Goal: Task Accomplishment & Management: Manage account settings

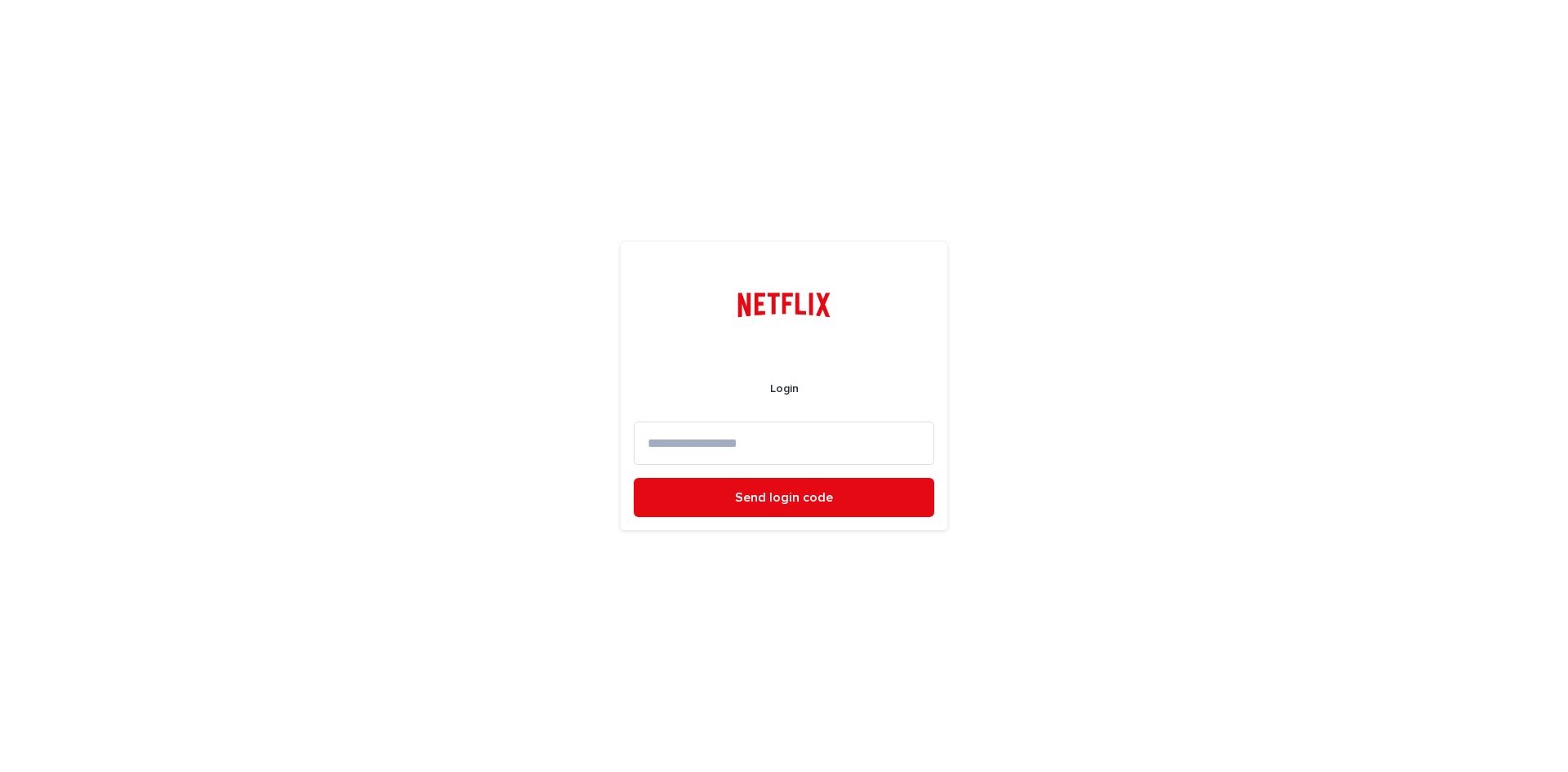
click at [826, 434] on input at bounding box center [784, 444] width 301 height 43
type input "**********"
click at [634, 478] on button "Send login code" at bounding box center [784, 497] width 301 height 40
click at [800, 446] on input at bounding box center [784, 444] width 301 height 43
click at [817, 435] on input at bounding box center [784, 444] width 301 height 43
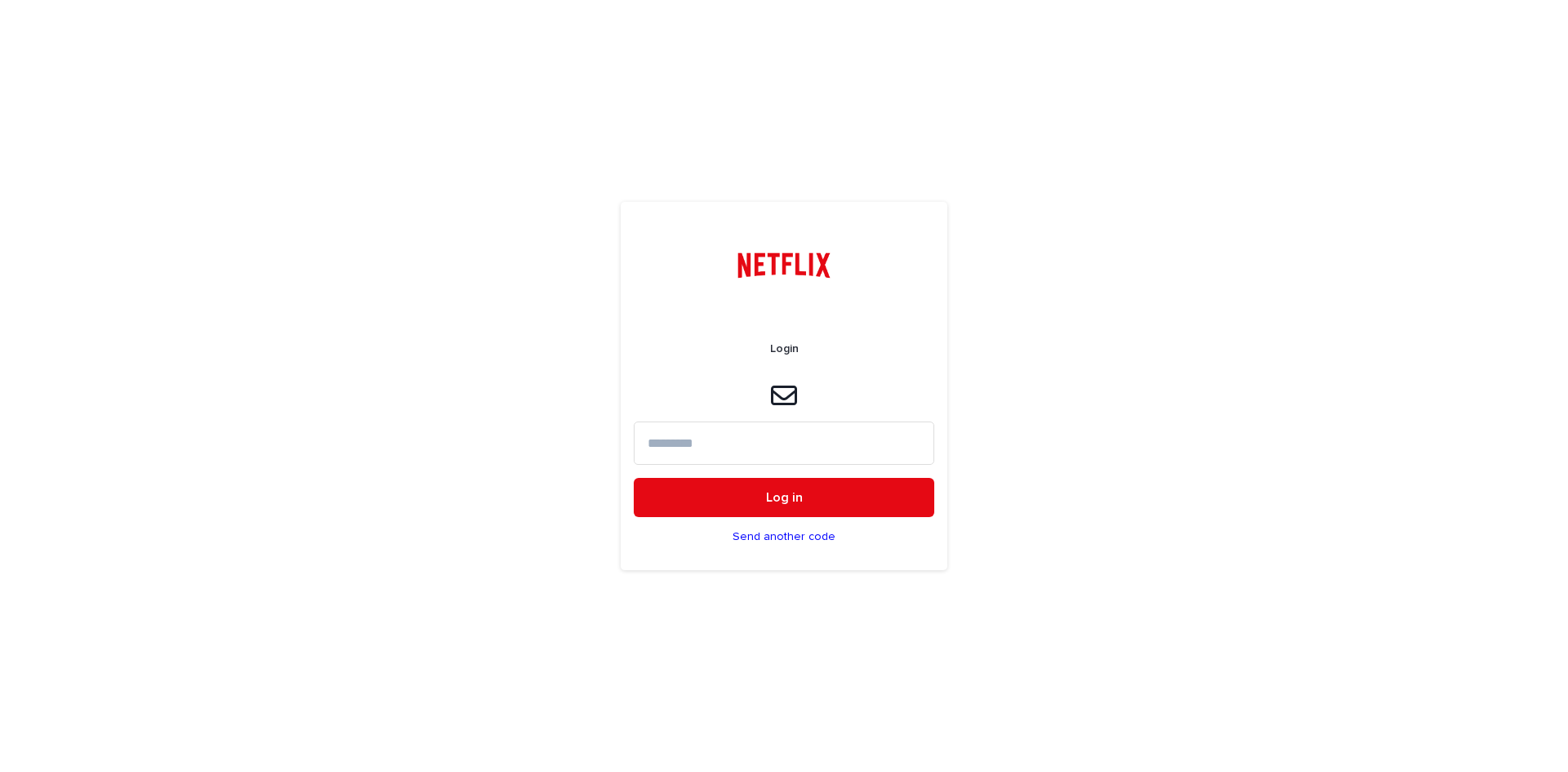
paste input "******"
type input "******"
click at [868, 483] on button "Log in" at bounding box center [784, 497] width 301 height 40
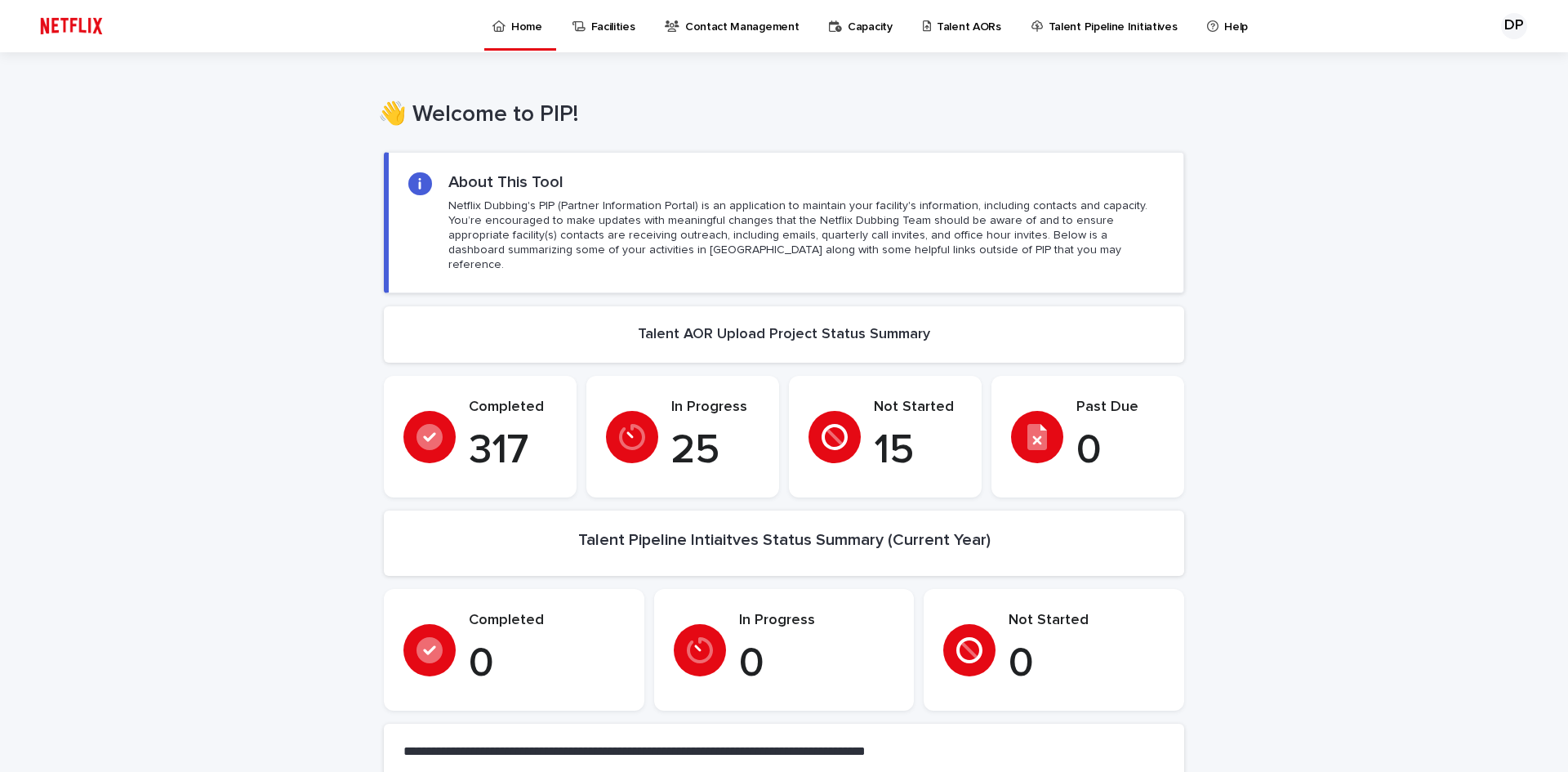
click at [853, 27] on p "Capacity" at bounding box center [870, 17] width 45 height 34
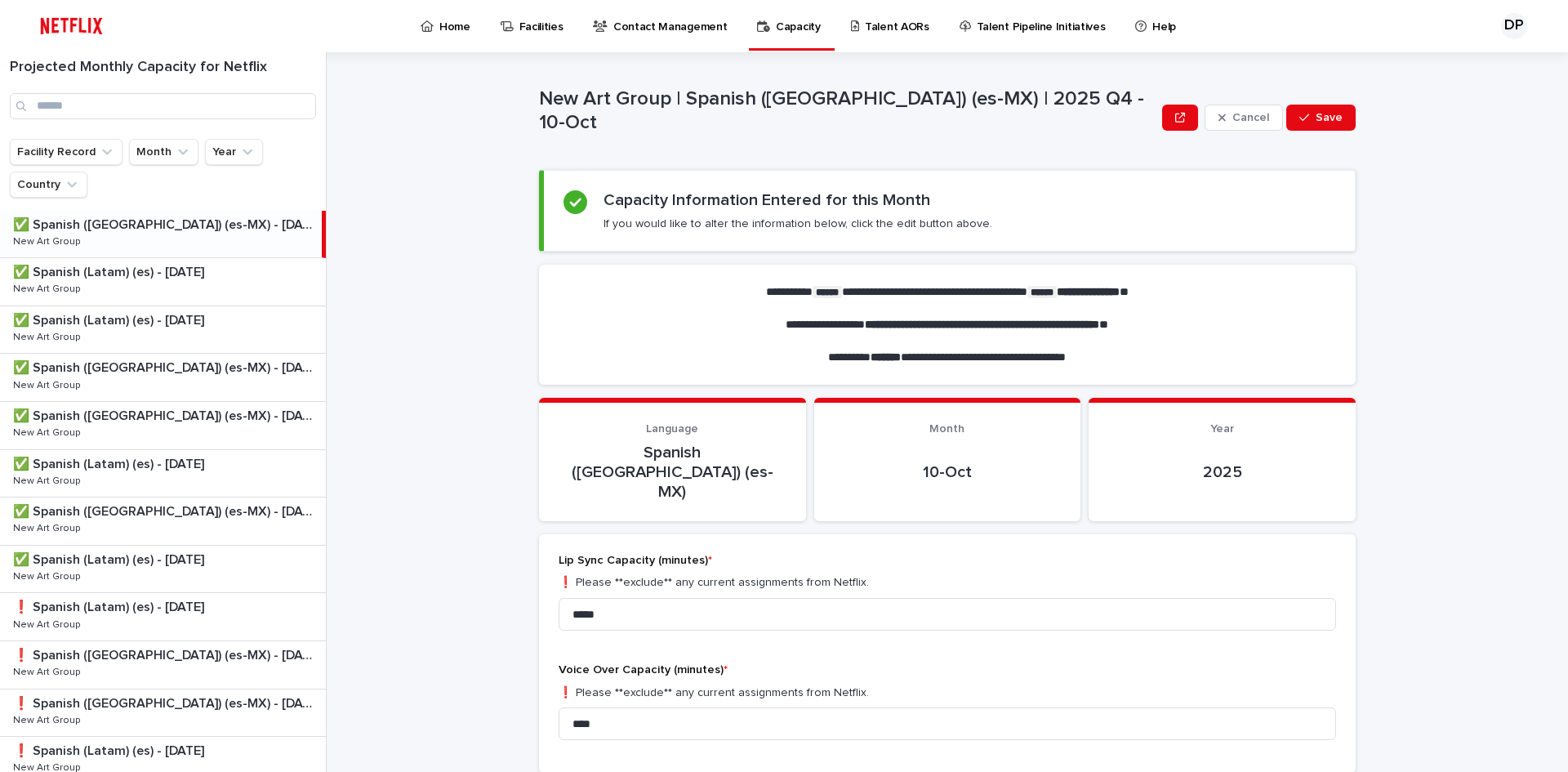
click at [902, 3] on p "Talent AORs" at bounding box center [897, 17] width 64 height 34
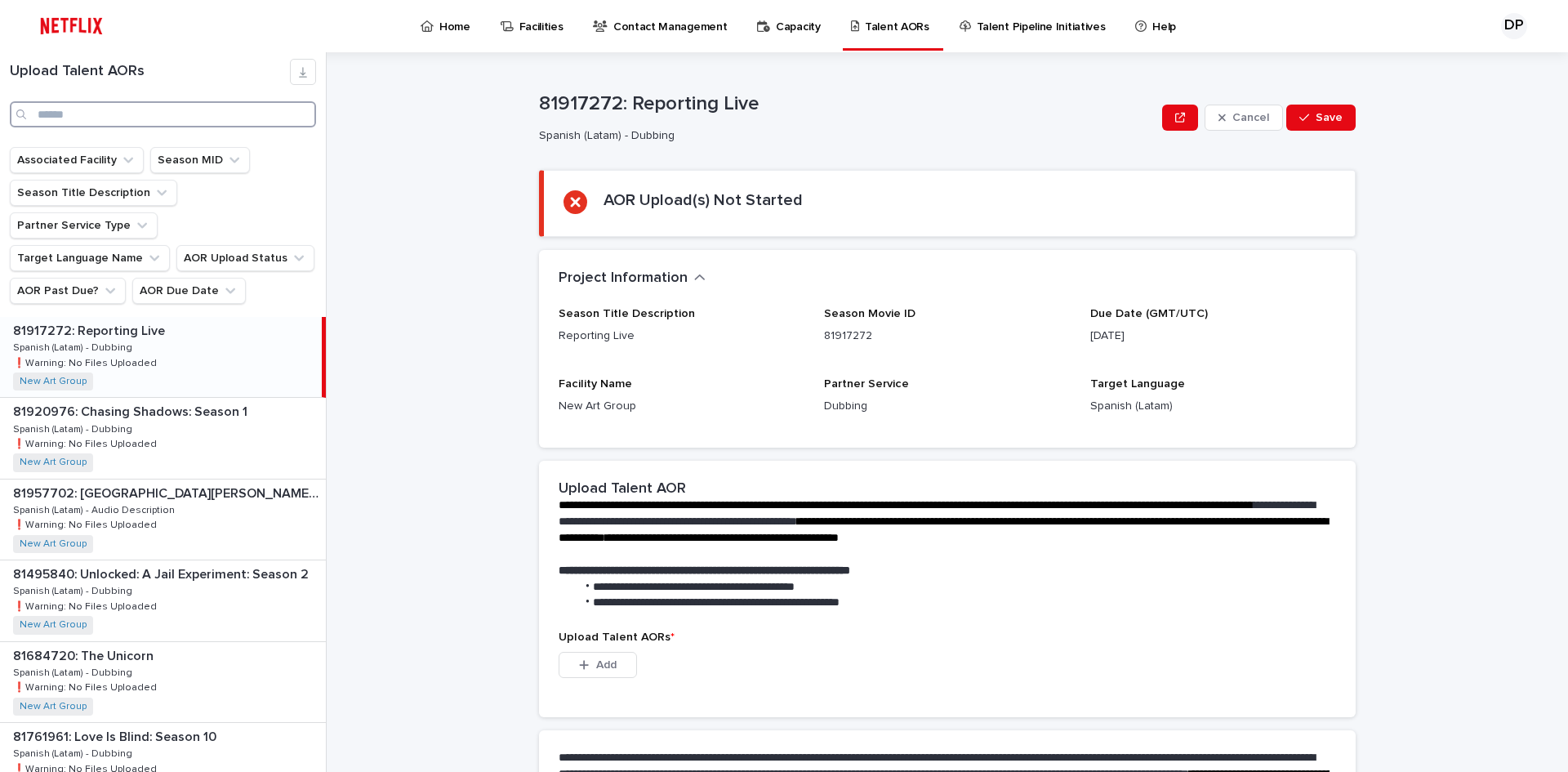
click at [125, 117] on input "Search" at bounding box center [162, 114] width 307 height 26
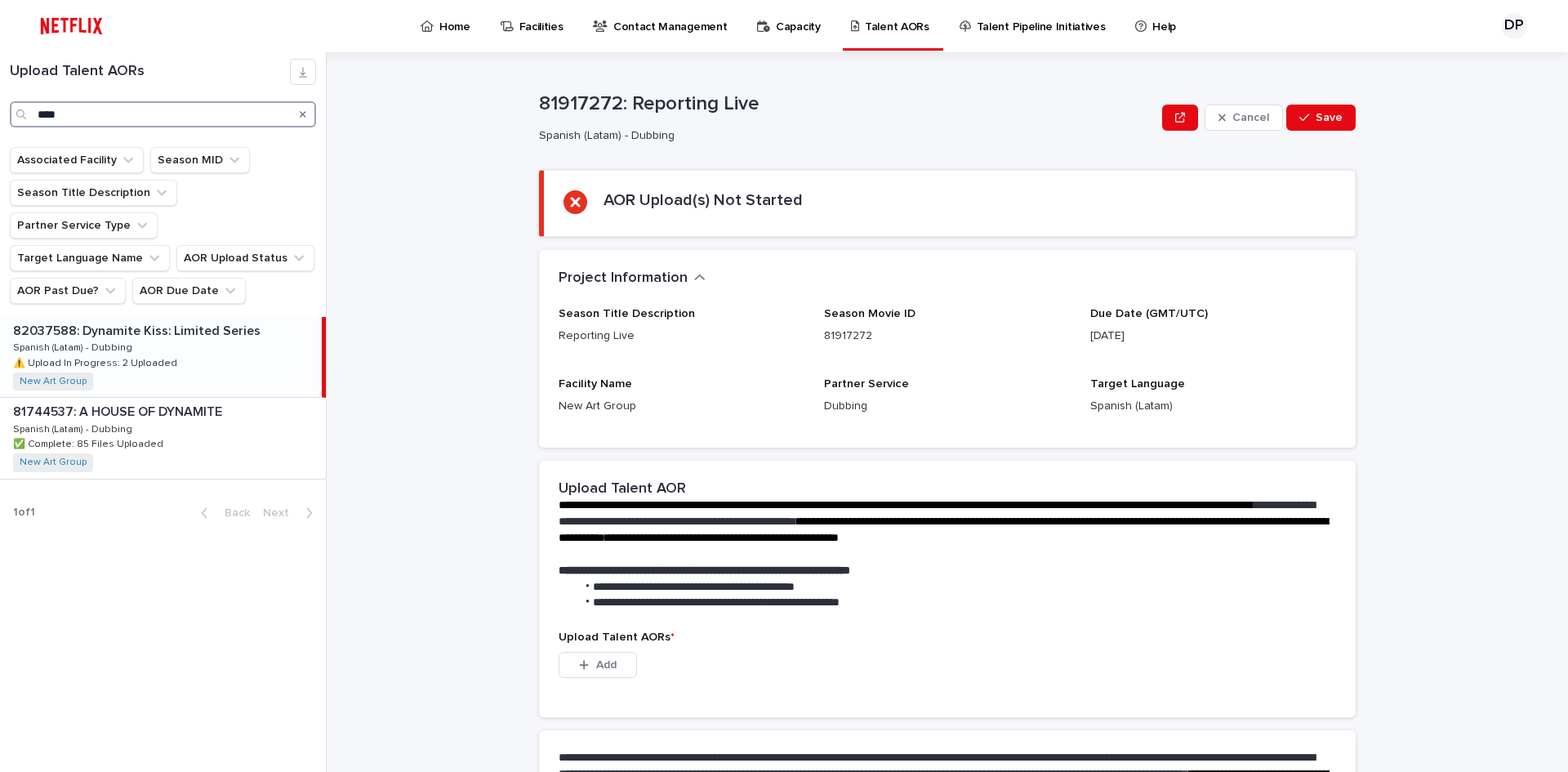
type input "****"
click at [159, 344] on div "82037588: Dynamite Kiss: Limited Series 82037588: Dynamite Kiss: Limited Series…" at bounding box center [160, 357] width 322 height 80
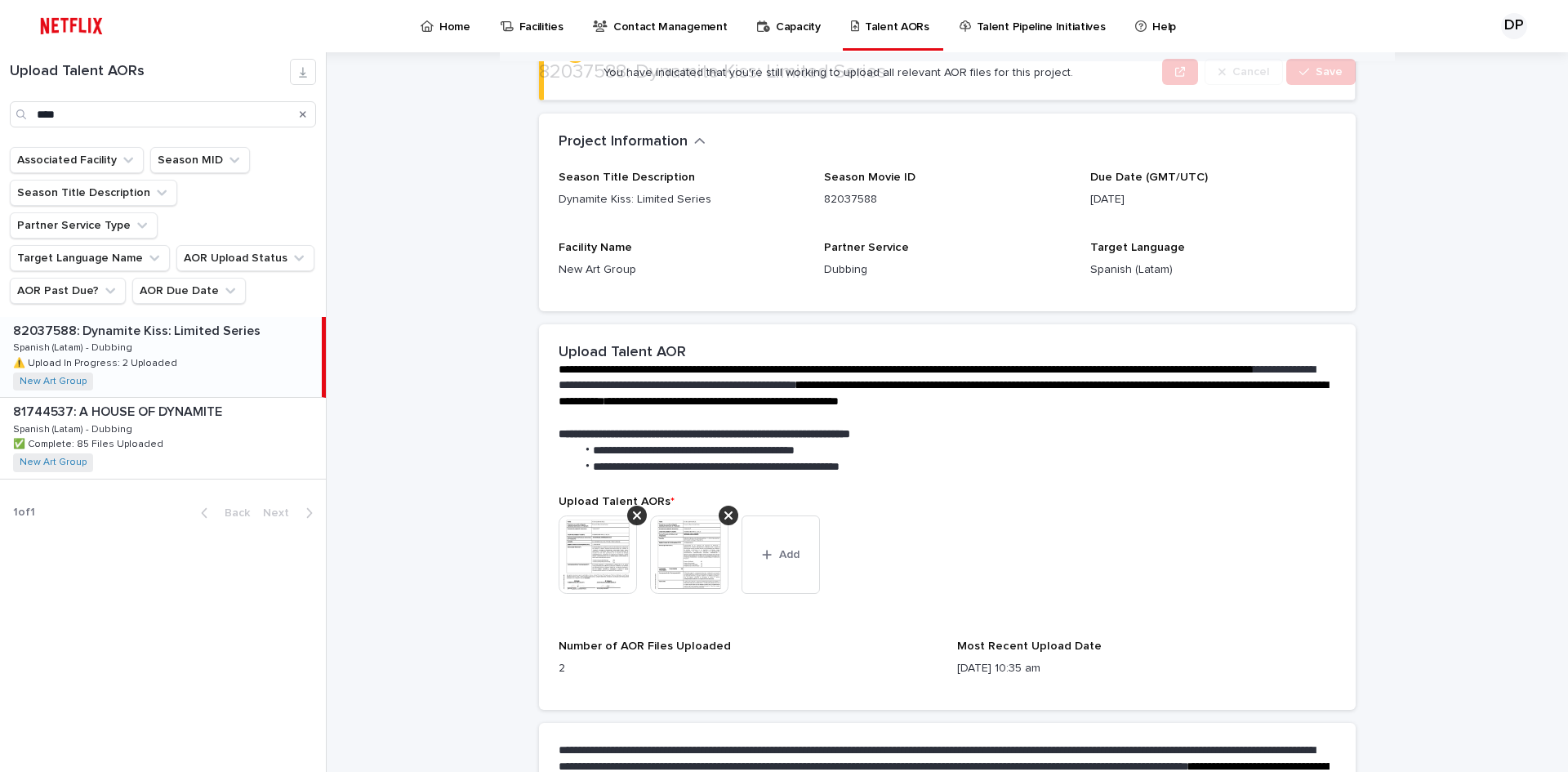
scroll to position [272, 0]
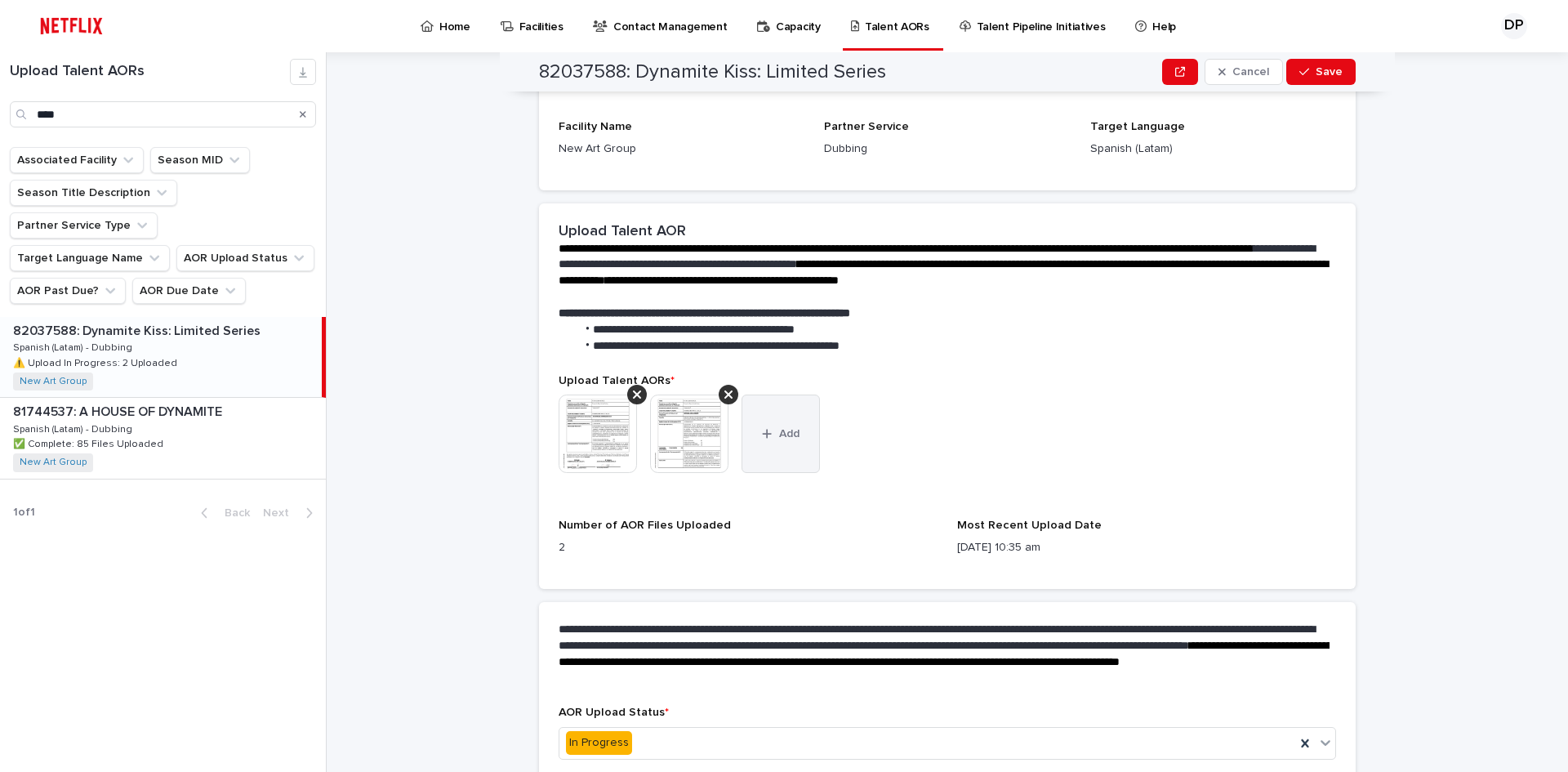
click at [777, 444] on button "Add" at bounding box center [780, 433] width 78 height 78
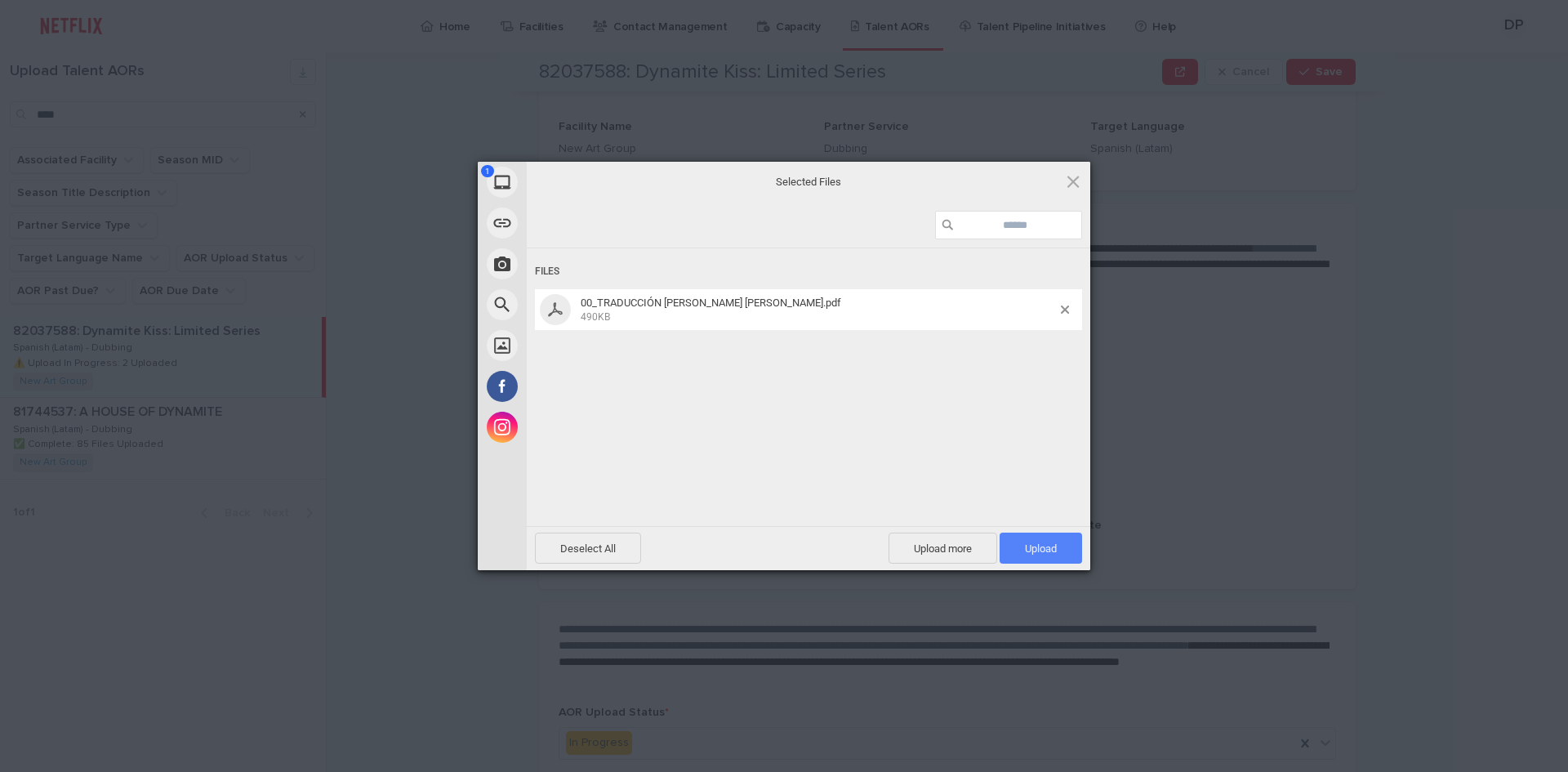
click at [1036, 550] on span "Upload 1" at bounding box center [1041, 548] width 32 height 12
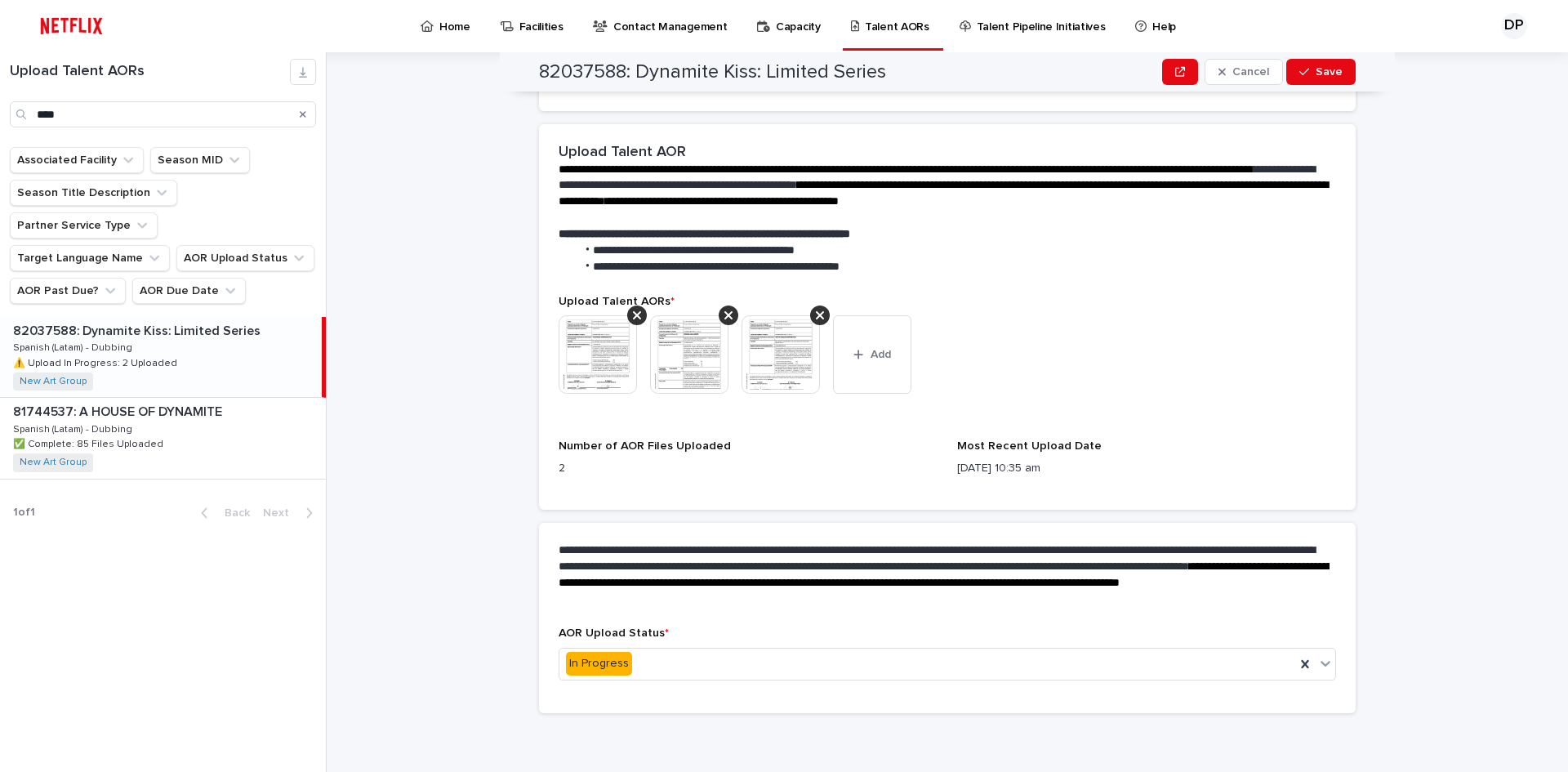
scroll to position [0, 0]
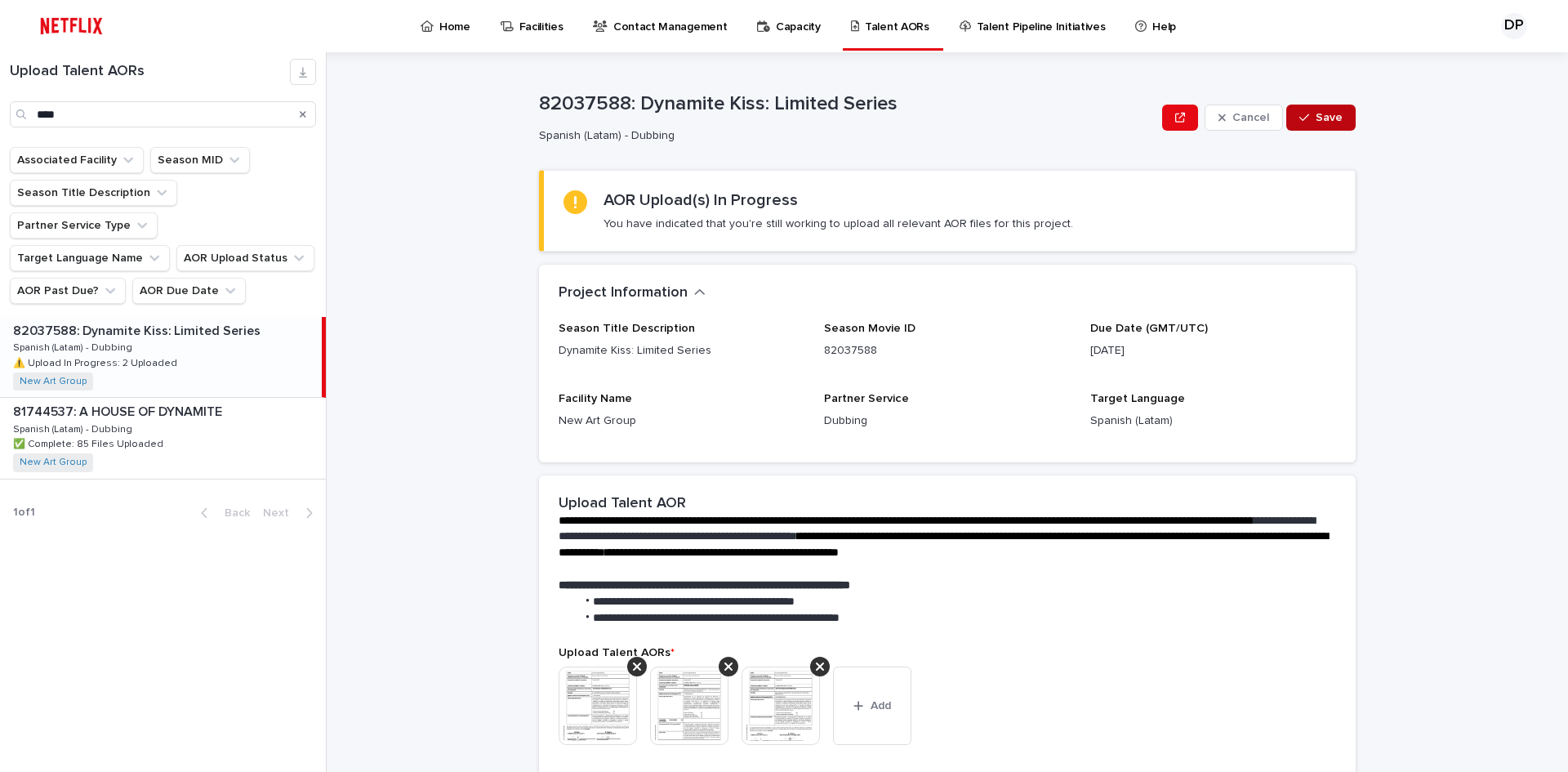
click at [1345, 111] on button "Save" at bounding box center [1321, 118] width 70 height 26
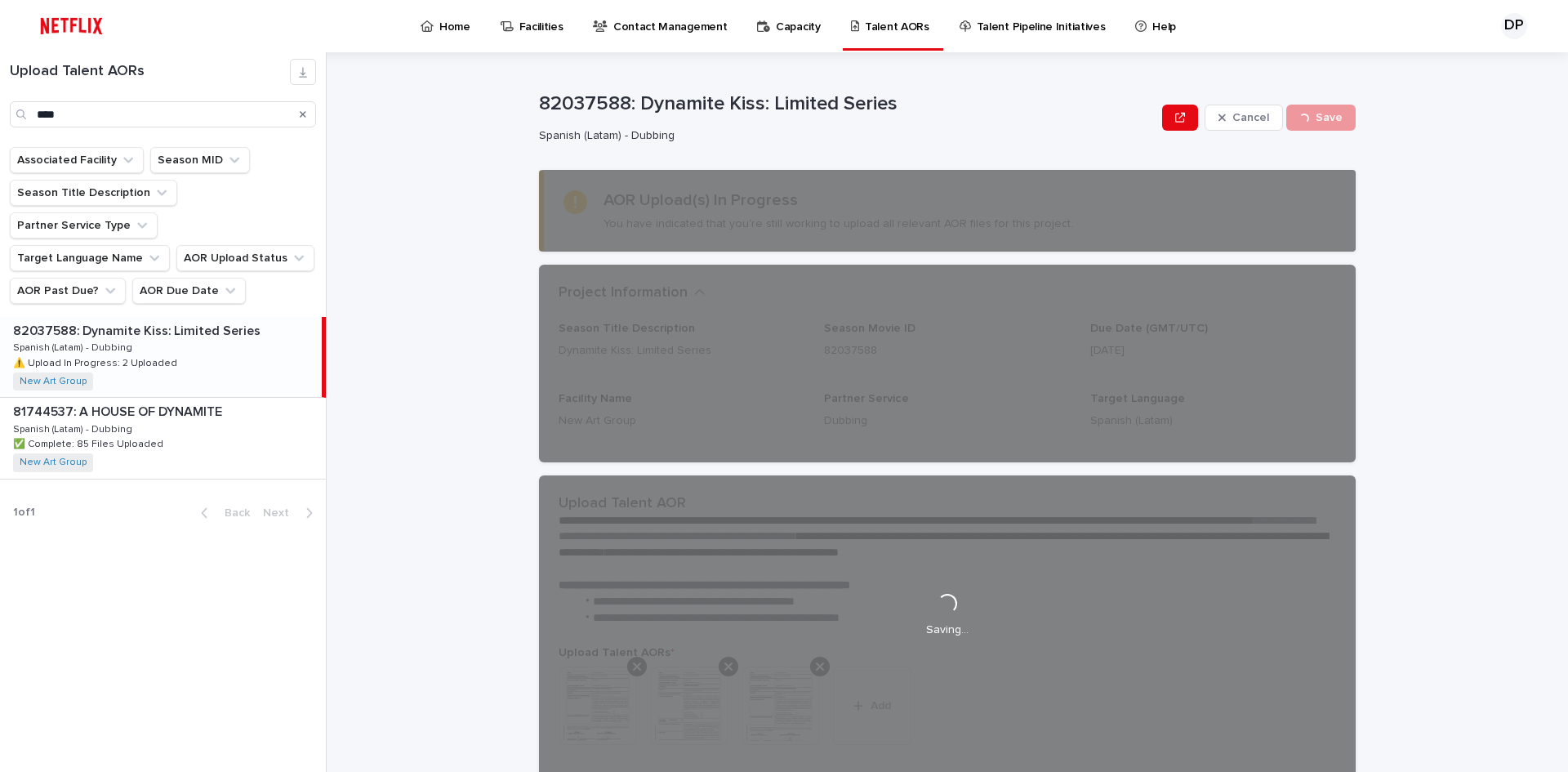
click at [562, 107] on p "82037588: Dynamite Kiss: Limited Series" at bounding box center [846, 104] width 616 height 24
copy p "82037588"
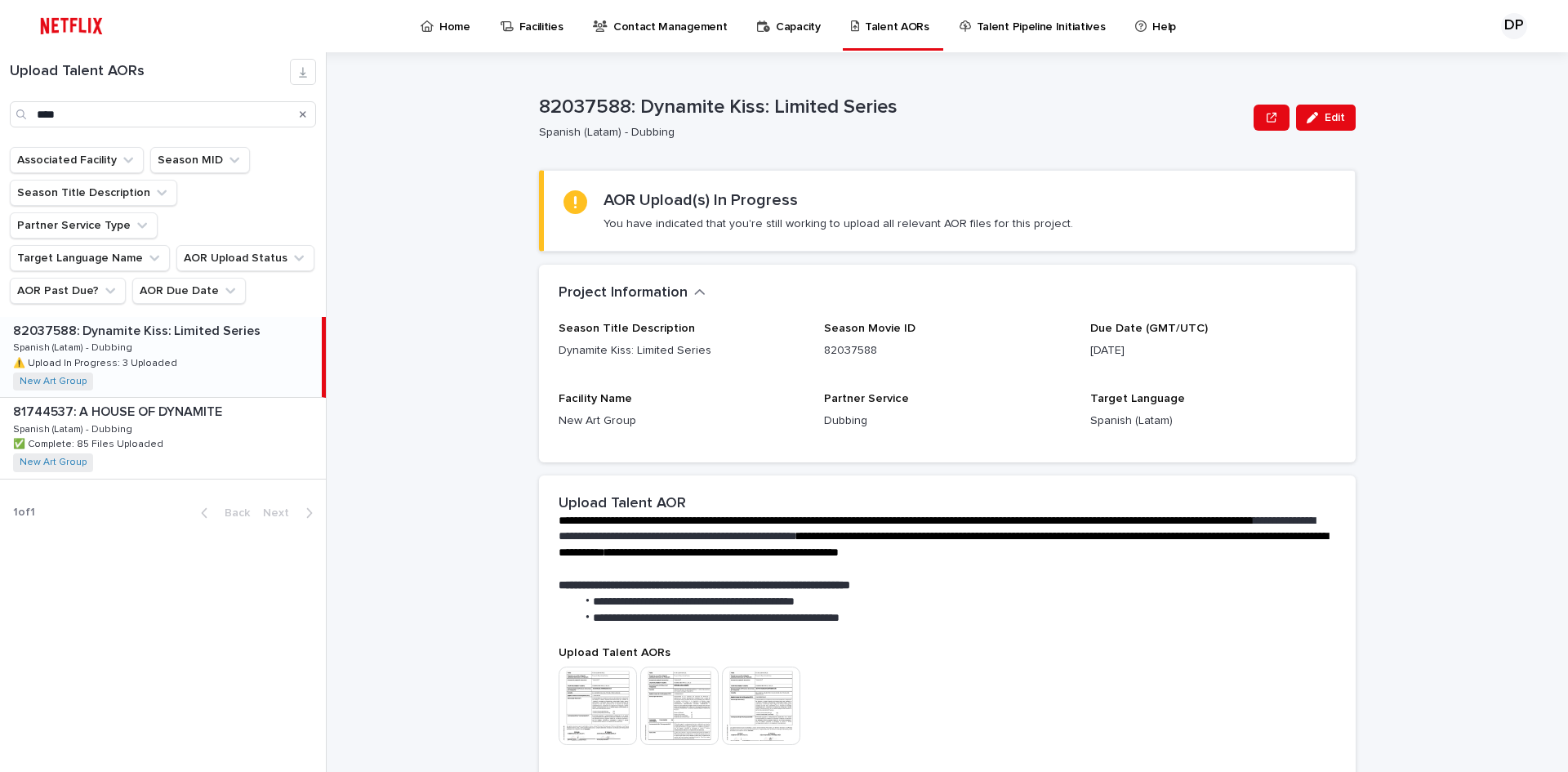
click at [833, 330] on span "Season Movie ID" at bounding box center [869, 328] width 92 height 11
click at [912, 233] on section "AOR Upload(s) In Progress You have indicated that you're still working to uploa…" at bounding box center [947, 210] width 817 height 82
drag, startPoint x: 118, startPoint y: 102, endPoint x: 36, endPoint y: 119, distance: 83.7
click at [36, 119] on input "****" at bounding box center [162, 114] width 307 height 26
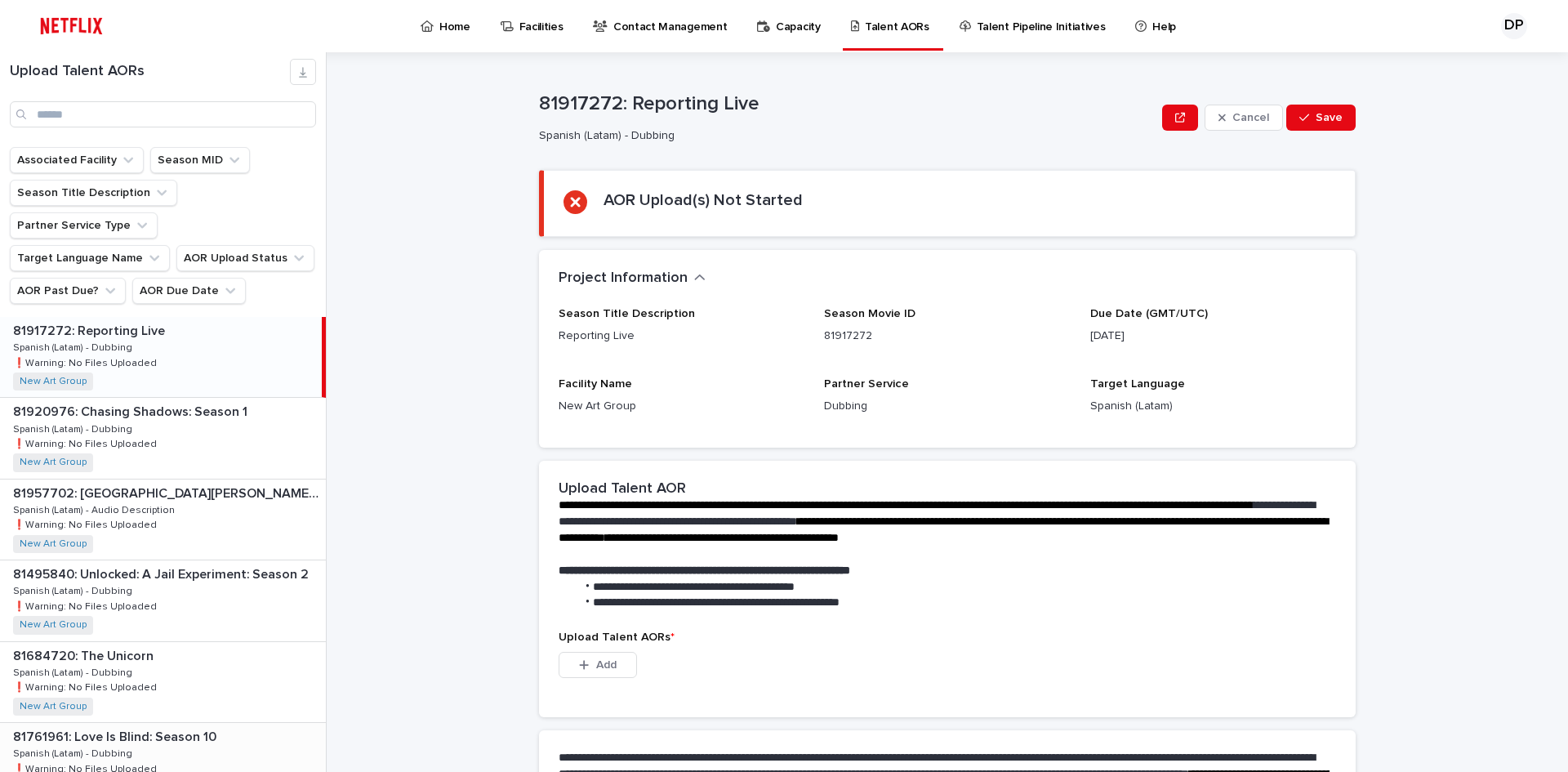
drag, startPoint x: 198, startPoint y: 701, endPoint x: 216, endPoint y: 701, distance: 18.0
click at [198, 726] on p "81761961: Love Is Blind: Season 10" at bounding box center [116, 735] width 207 height 19
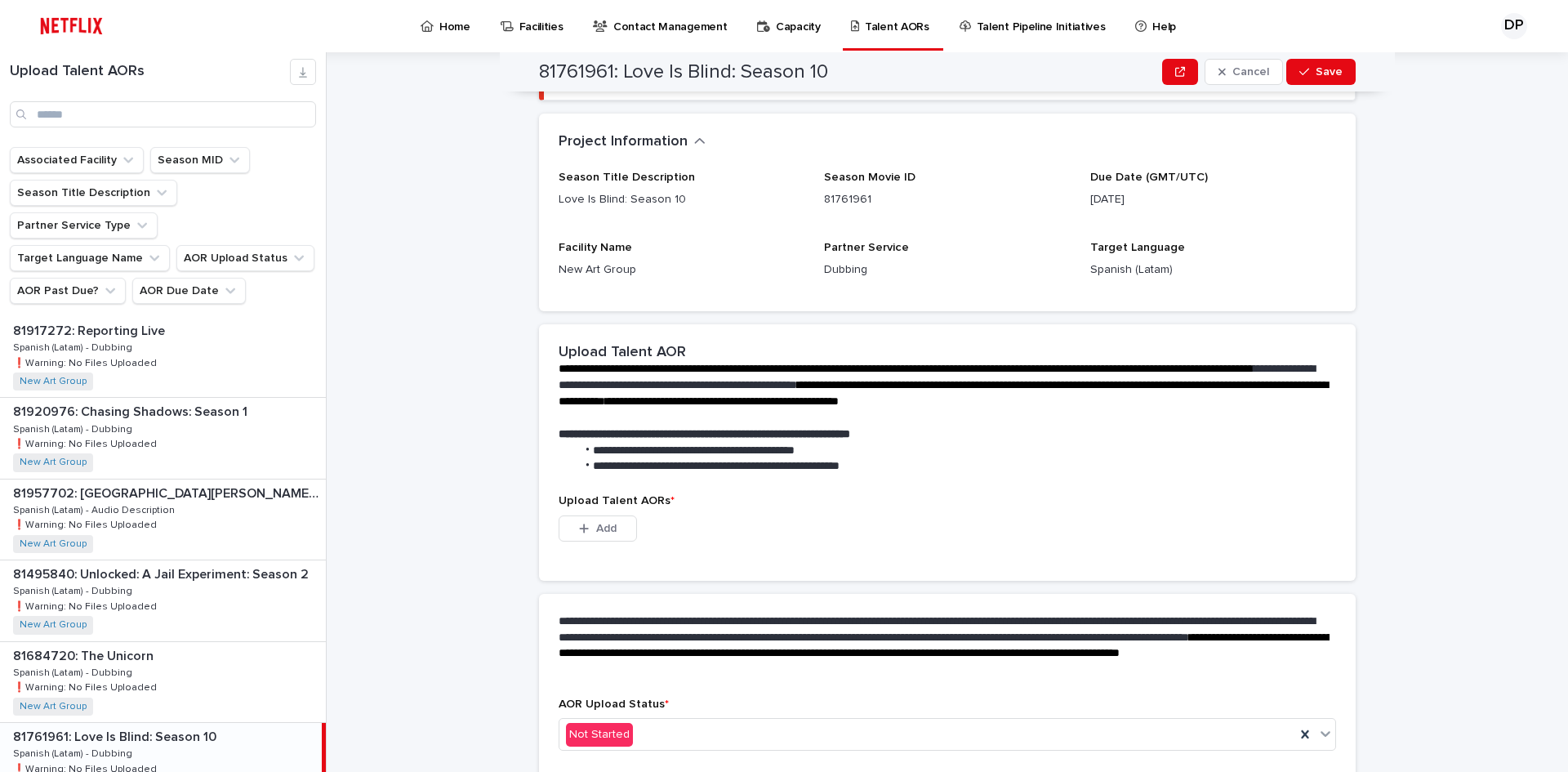
scroll to position [208, 0]
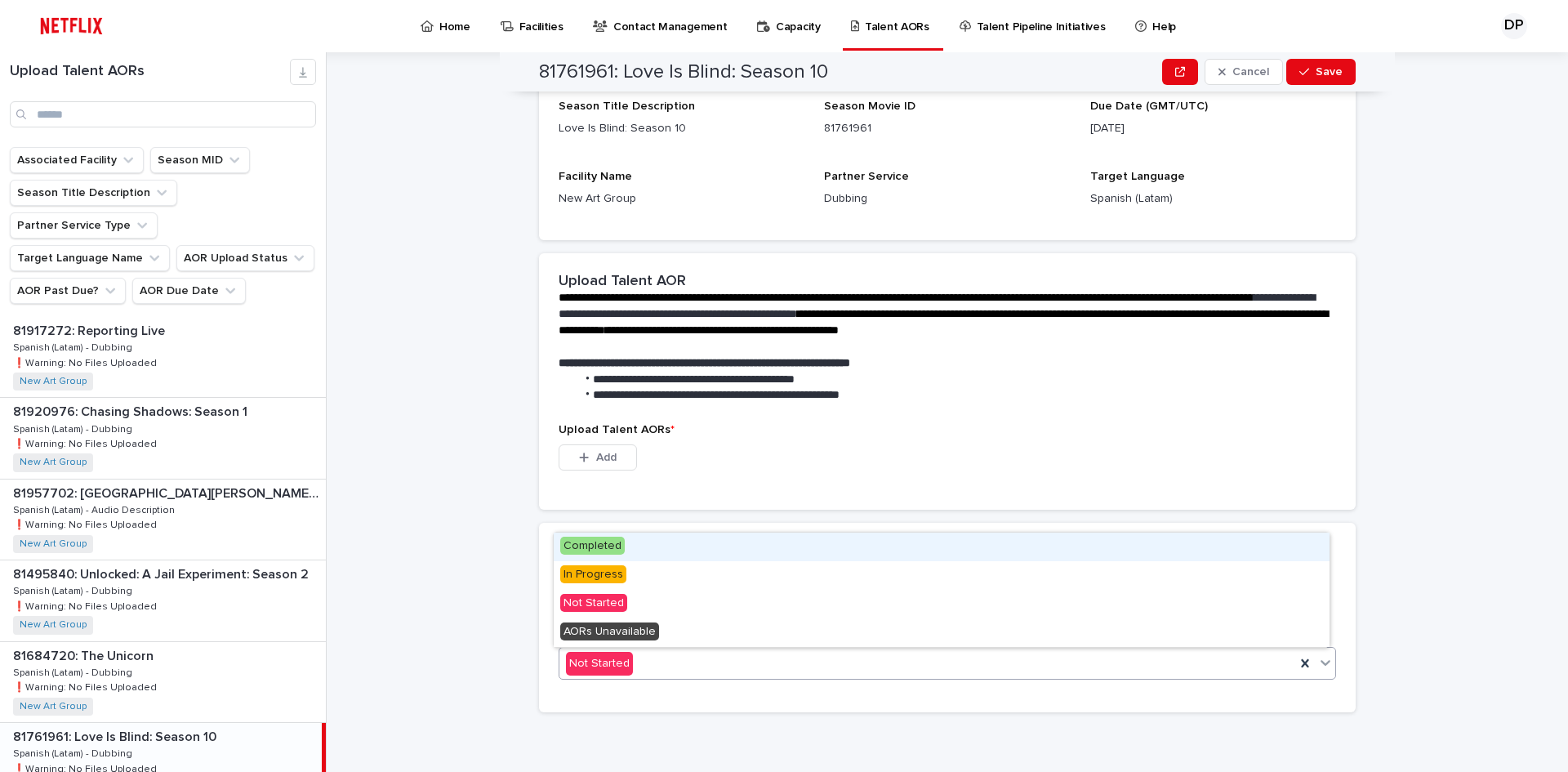
click at [738, 679] on div "Not Started" at bounding box center [947, 663] width 777 height 33
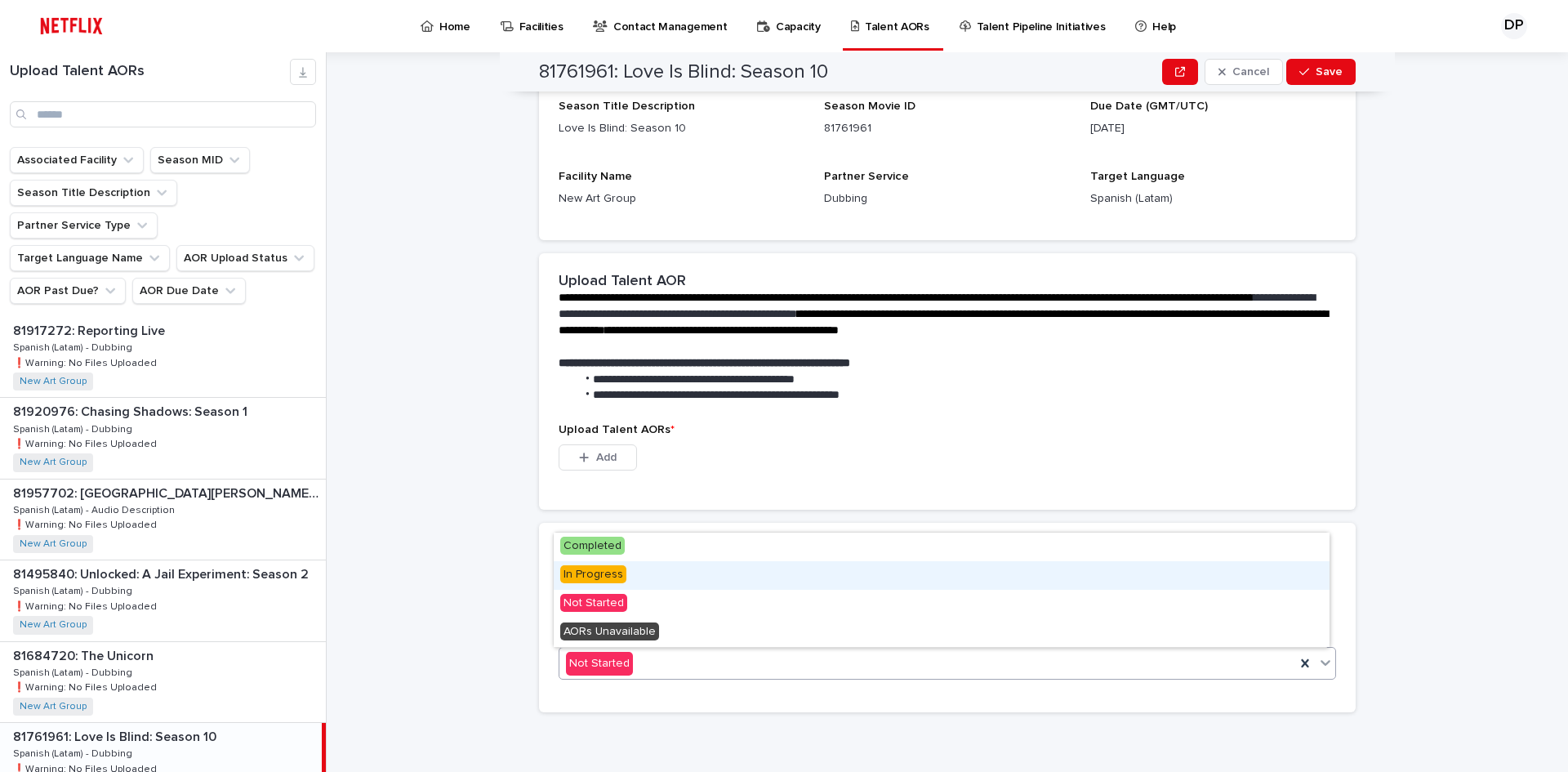
click at [571, 586] on div "In Progress" at bounding box center [942, 576] width 776 height 28
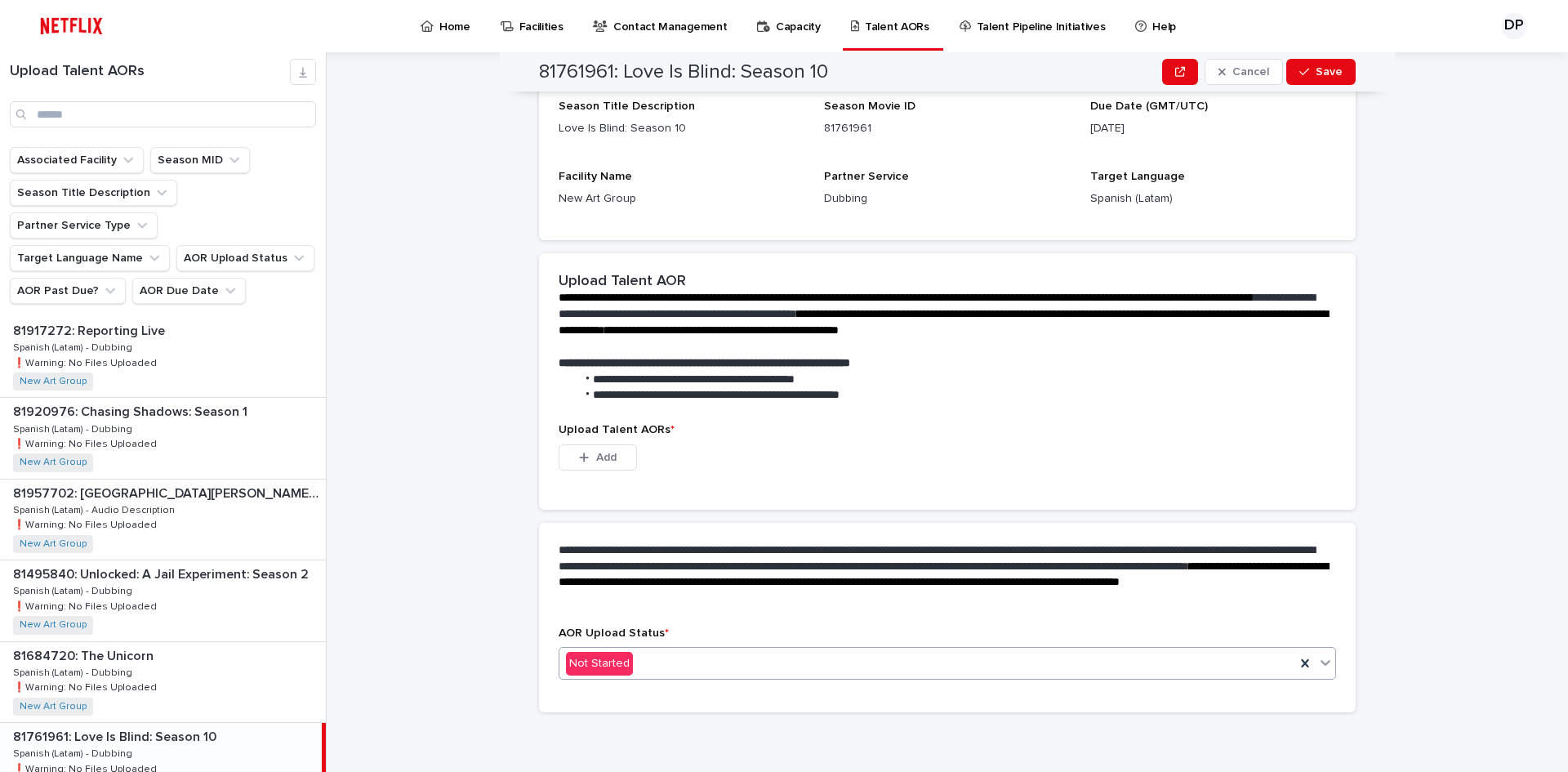
scroll to position [127, 0]
click at [594, 468] on button "Add" at bounding box center [597, 458] width 78 height 26
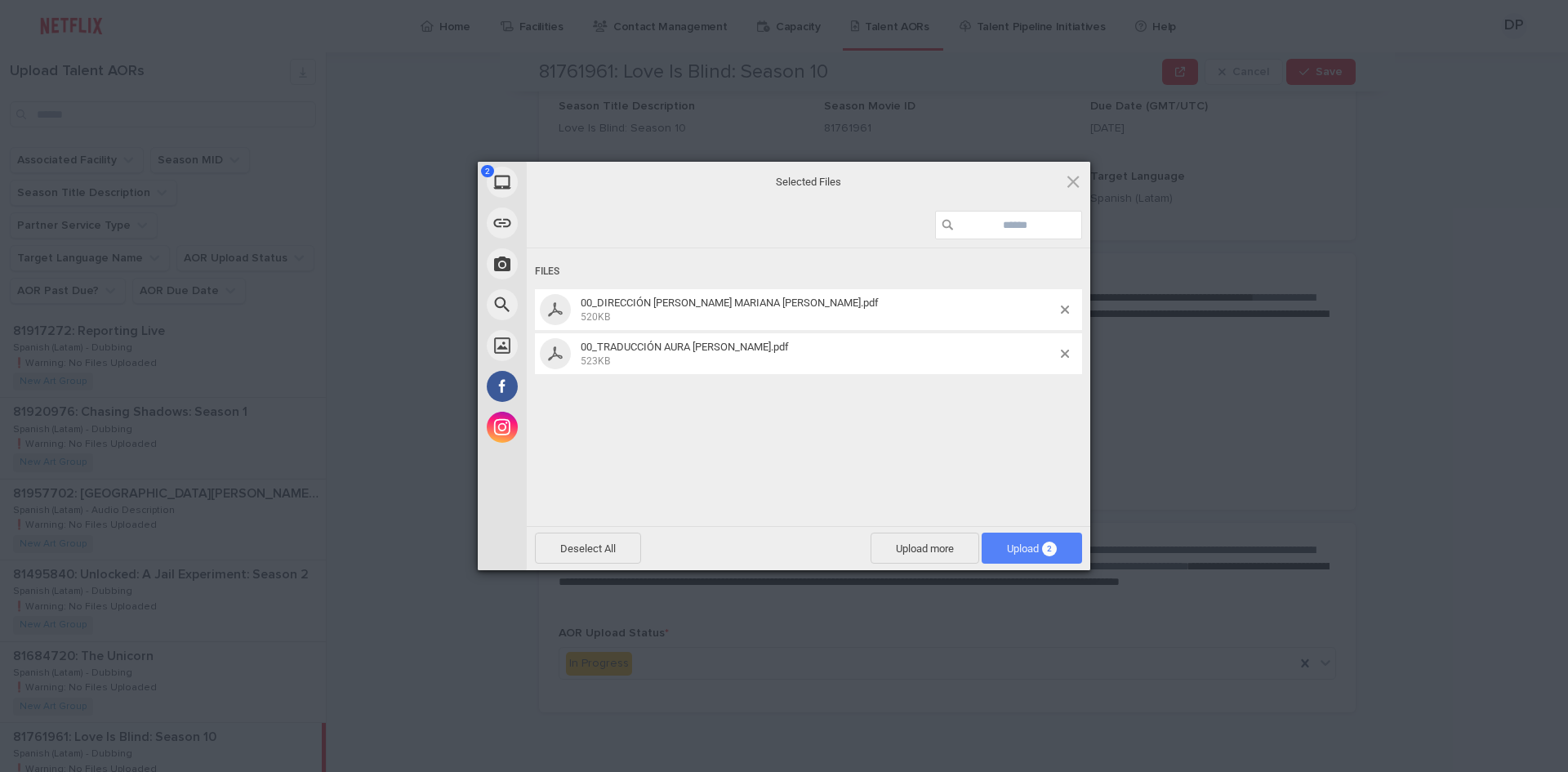
click at [1046, 545] on span "2" at bounding box center [1049, 549] width 15 height 15
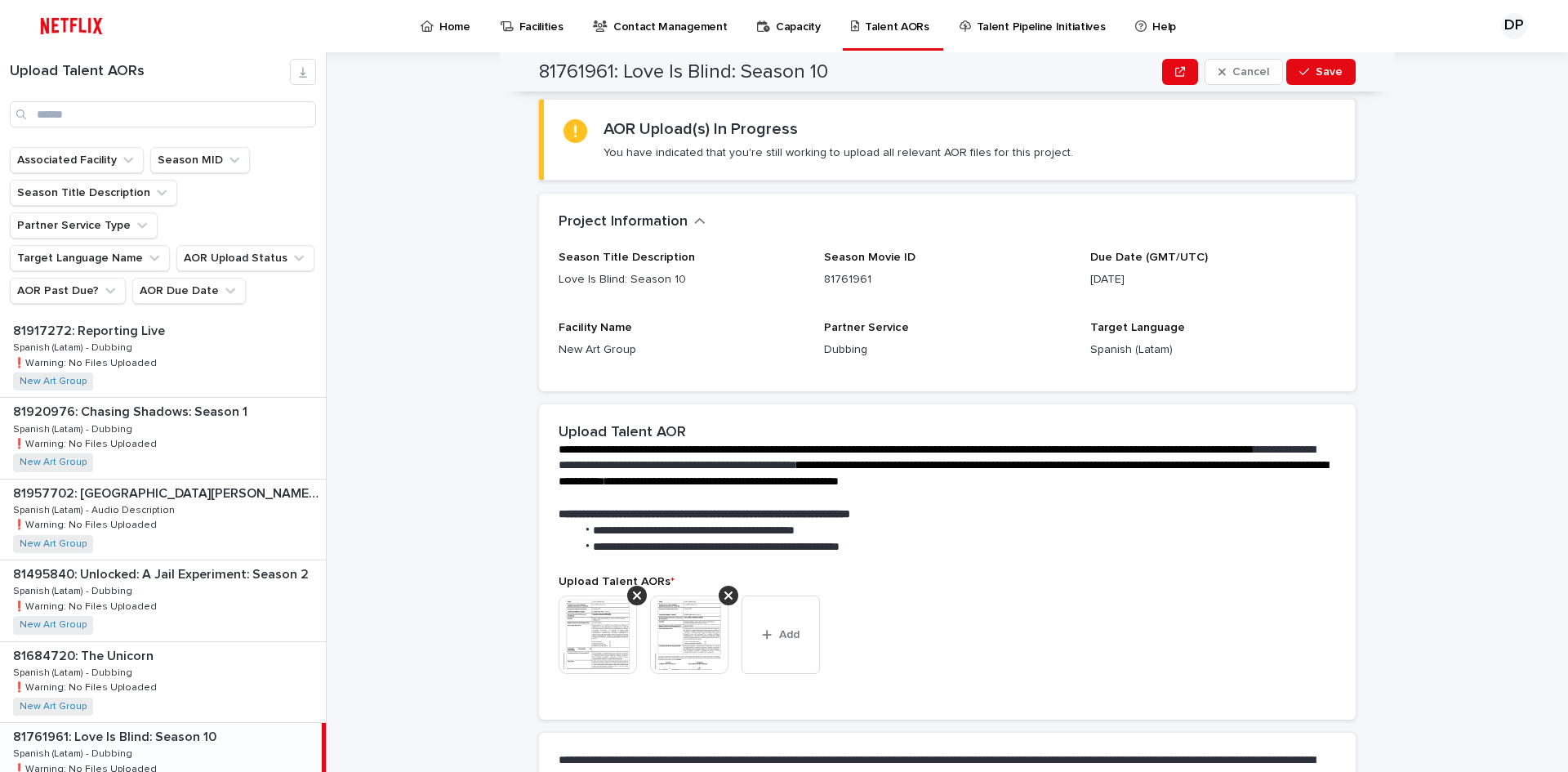
scroll to position [0, 0]
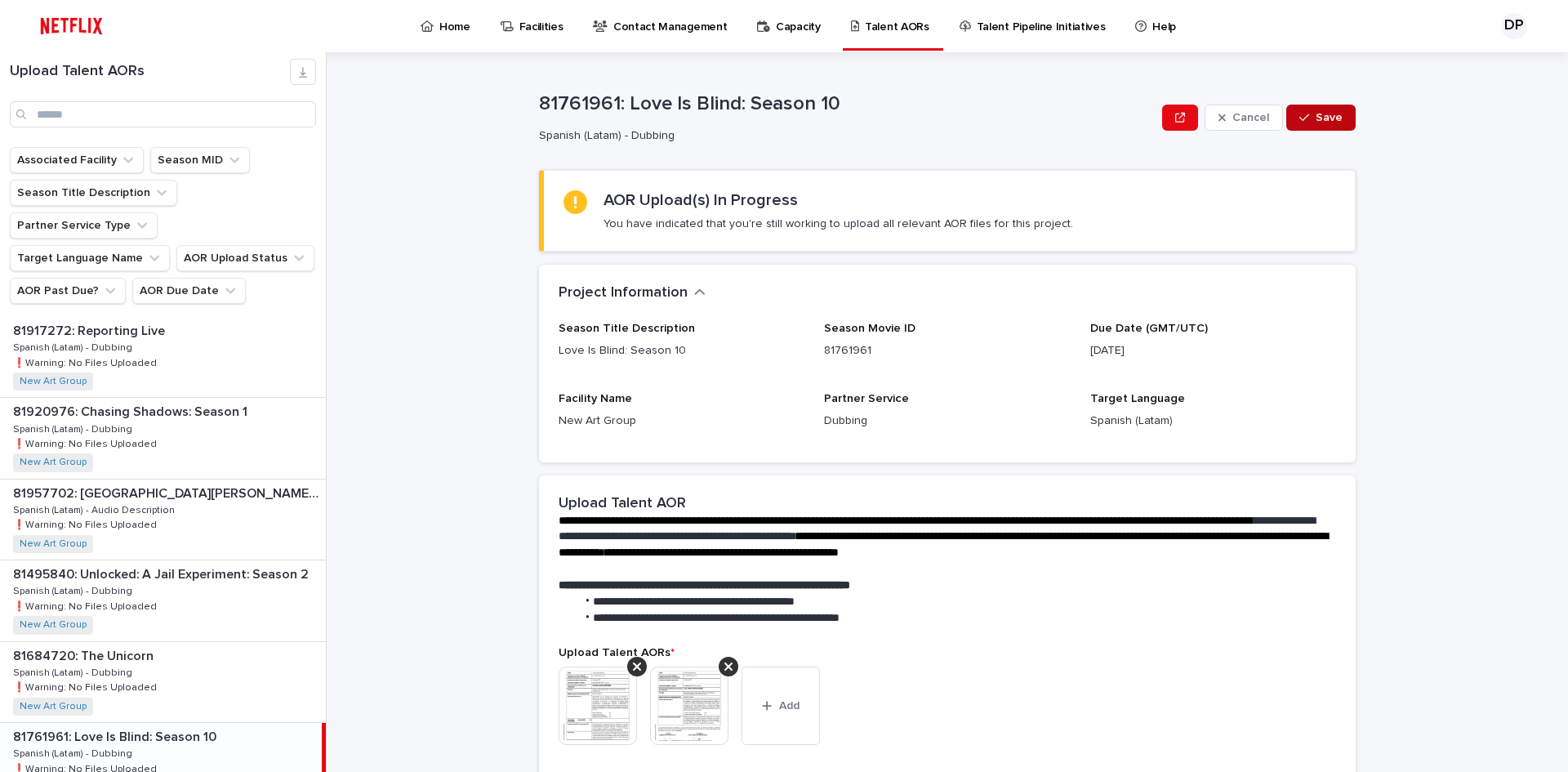
click at [1333, 111] on button "Save" at bounding box center [1321, 118] width 70 height 26
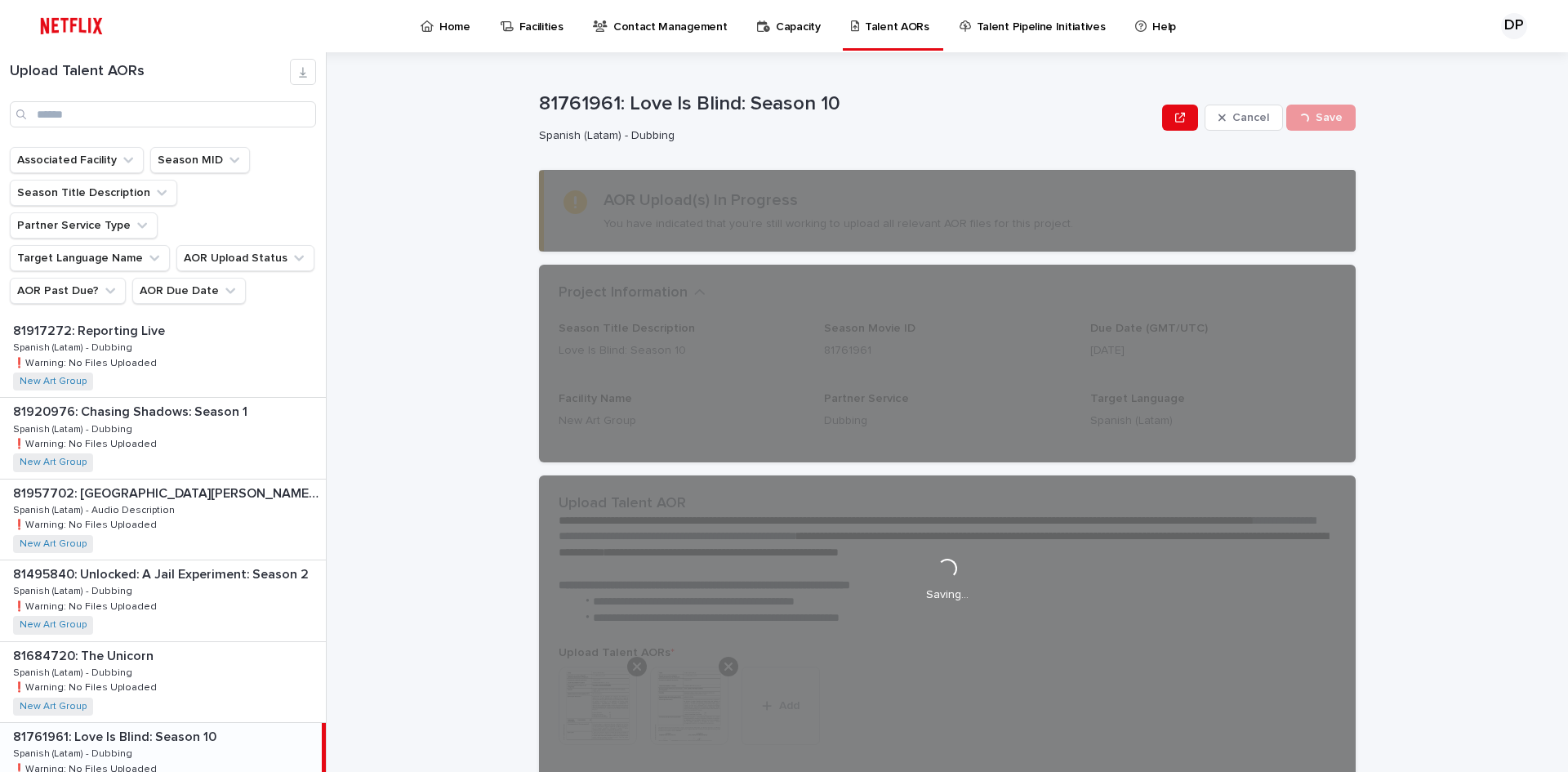
click at [566, 105] on p "81761961: Love Is Blind: Season 10" at bounding box center [846, 104] width 616 height 24
copy p "81761961"
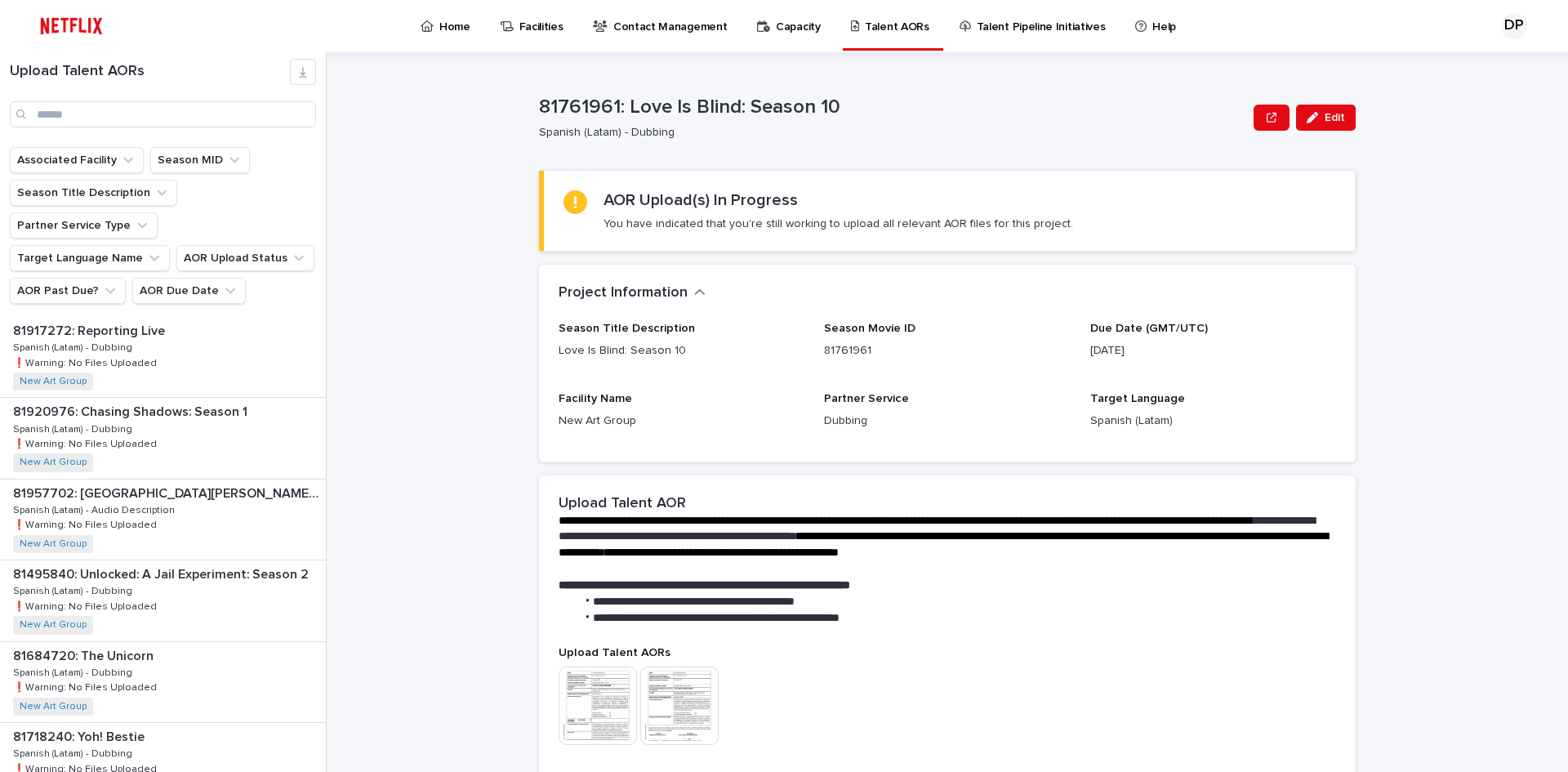
click at [855, 274] on div "Project Information •••" at bounding box center [947, 293] width 817 height 58
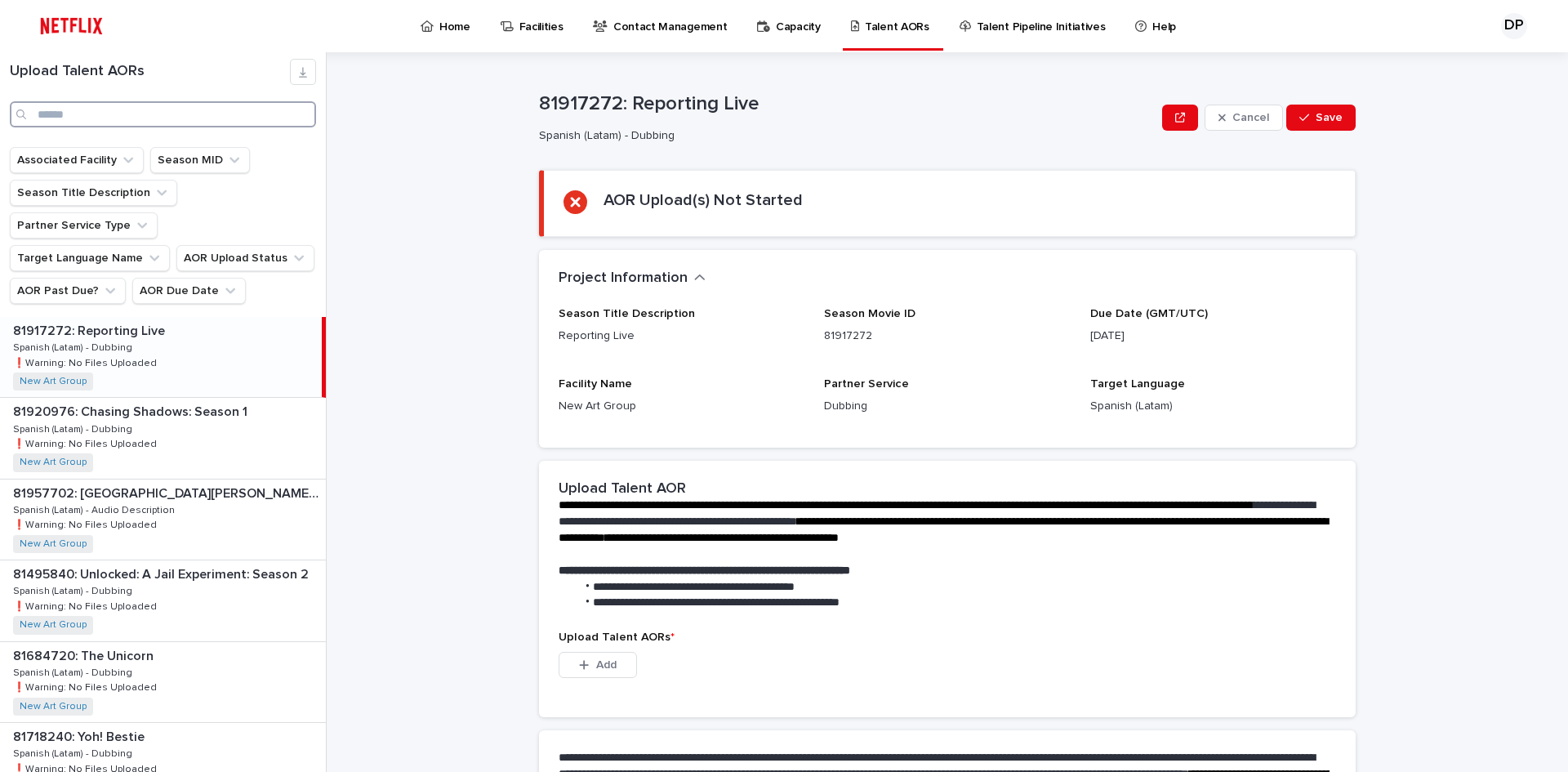
click at [151, 119] on input "Search" at bounding box center [162, 114] width 307 height 26
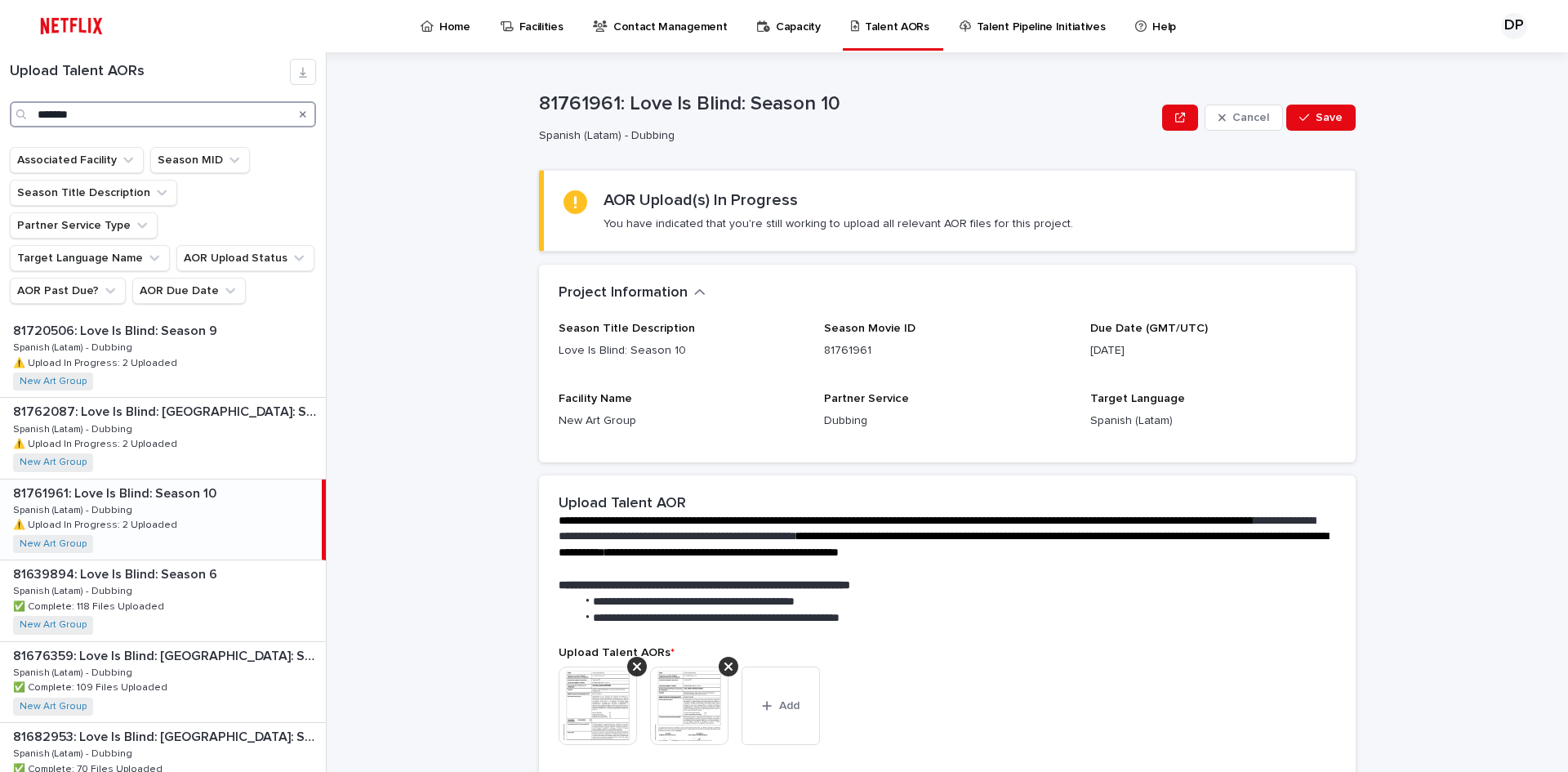
type input "*******"
click at [231, 479] on div "81761961: Love Is Blind: Season 10 81761961: Love Is Blind: Season 10 Spanish (…" at bounding box center [160, 519] width 322 height 80
click at [545, 107] on p "81761961: Love Is Blind: Season 10" at bounding box center [846, 104] width 616 height 24
copy p "81761961"
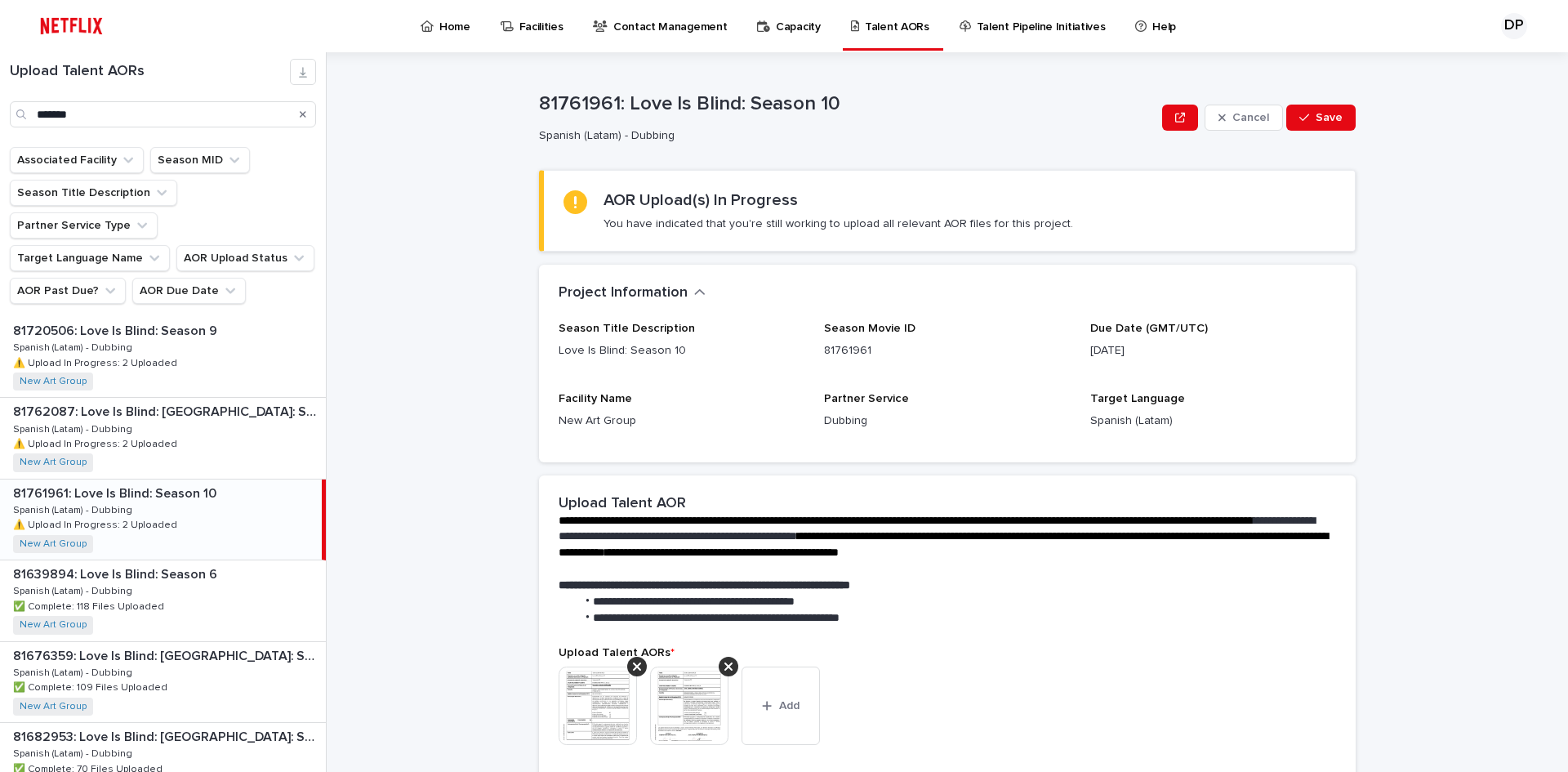
click at [1009, 412] on p "Dubbing" at bounding box center [946, 421] width 246 height 17
click at [304, 123] on button "Search" at bounding box center [303, 114] width 7 height 26
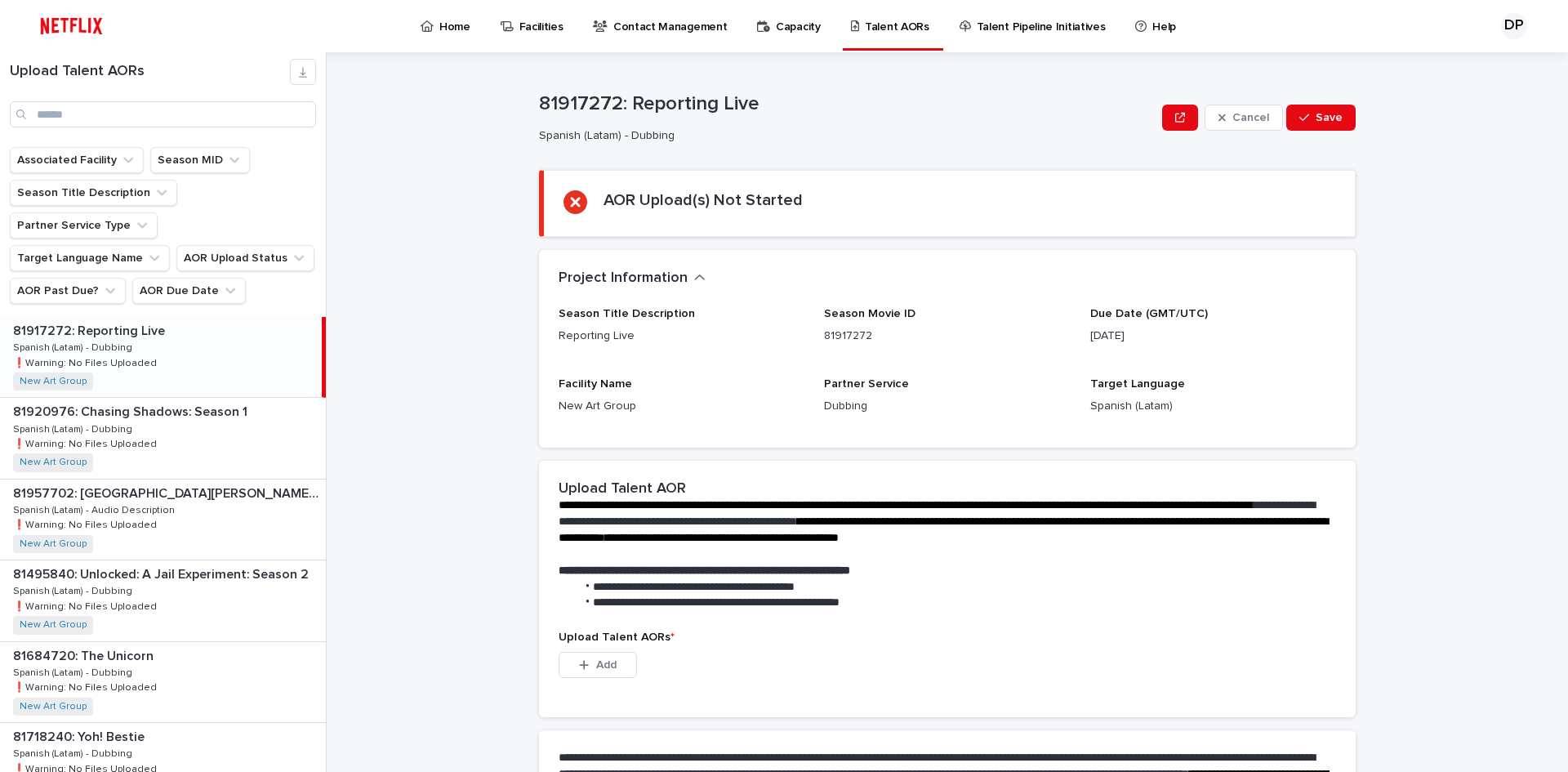
click at [433, 31] on icon at bounding box center [427, 26] width 13 height 11
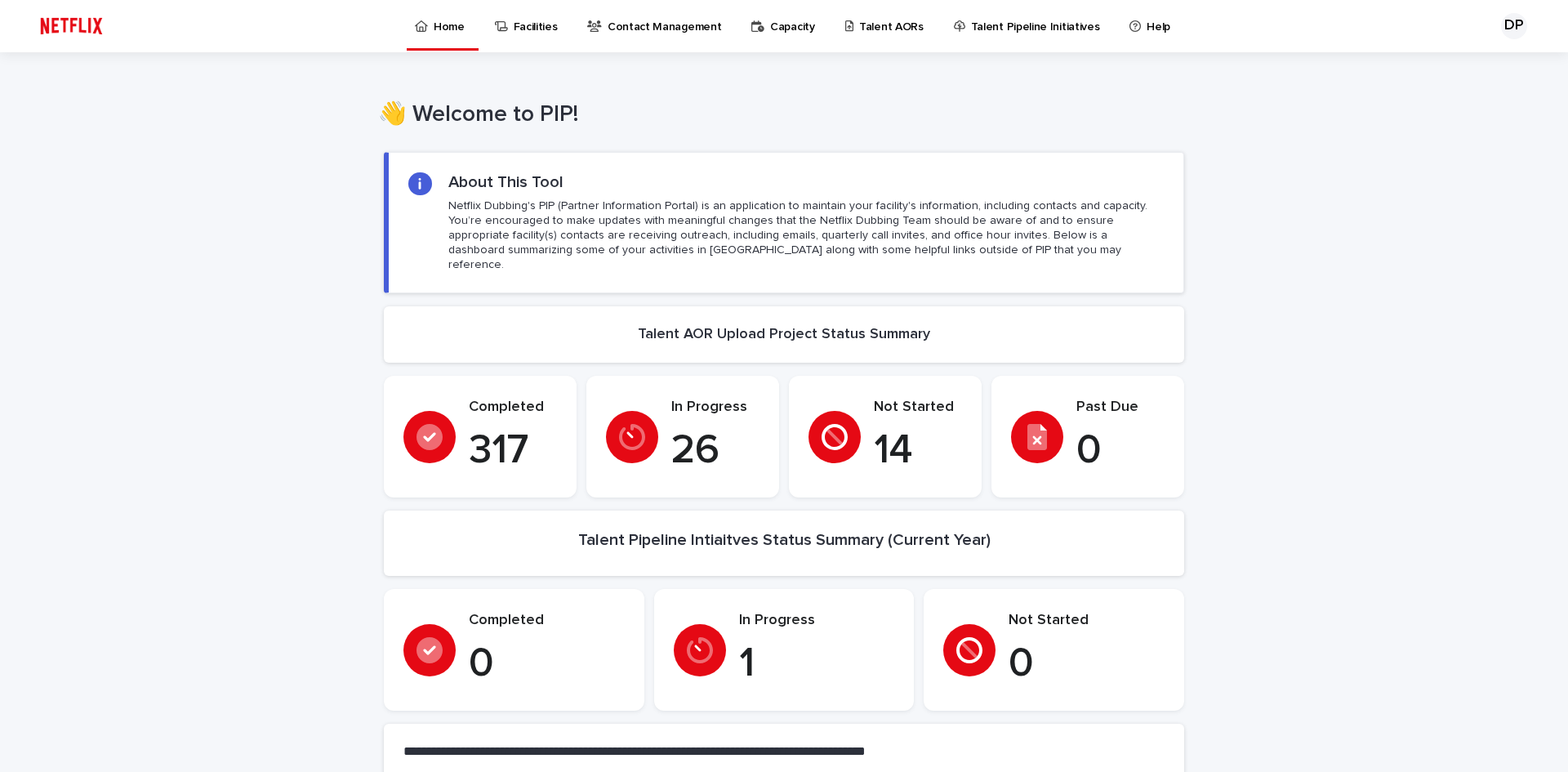
click at [866, 24] on p "Talent AORs" at bounding box center [892, 17] width 64 height 34
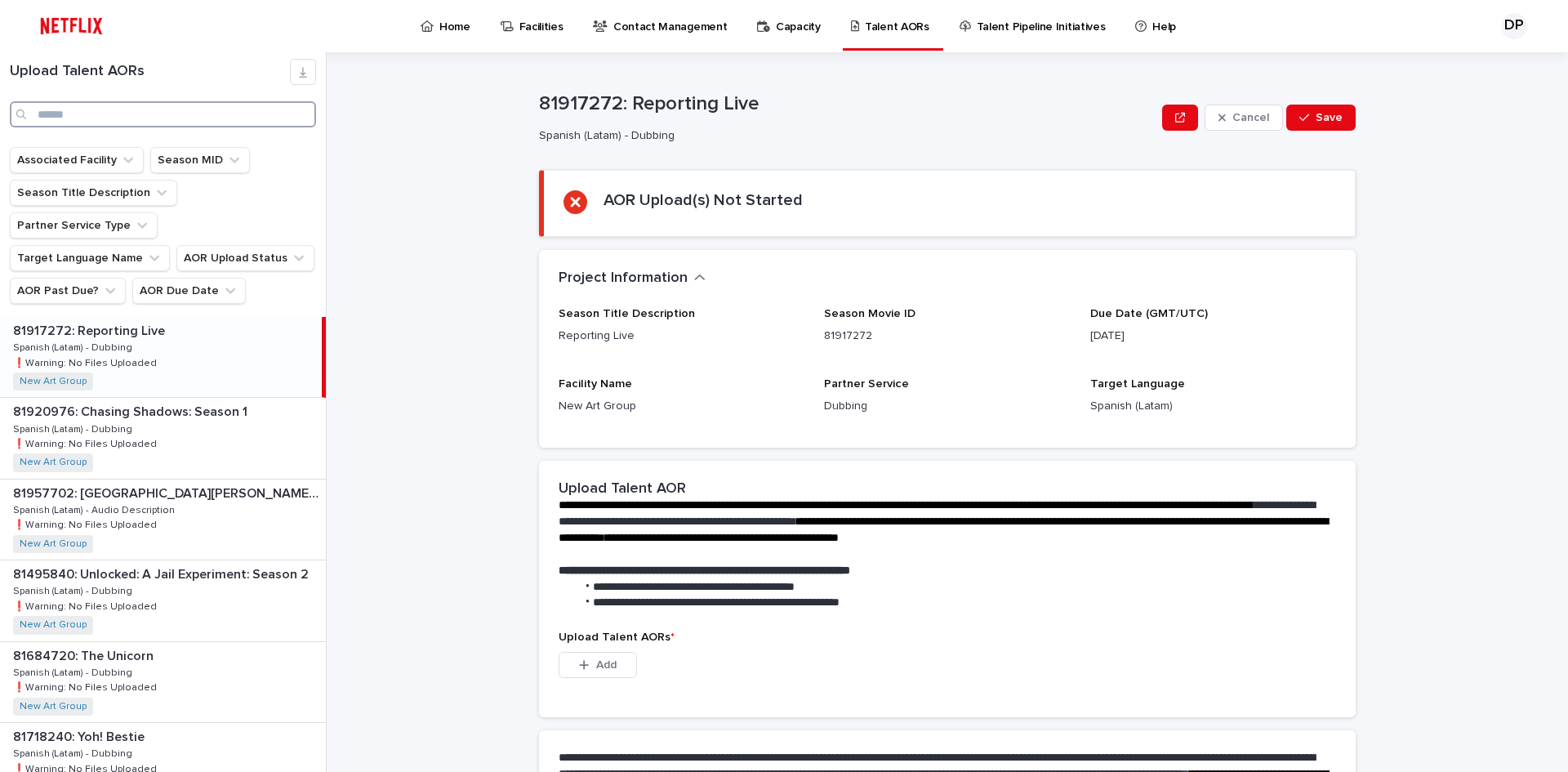
click at [207, 119] on input "Search" at bounding box center [162, 114] width 307 height 26
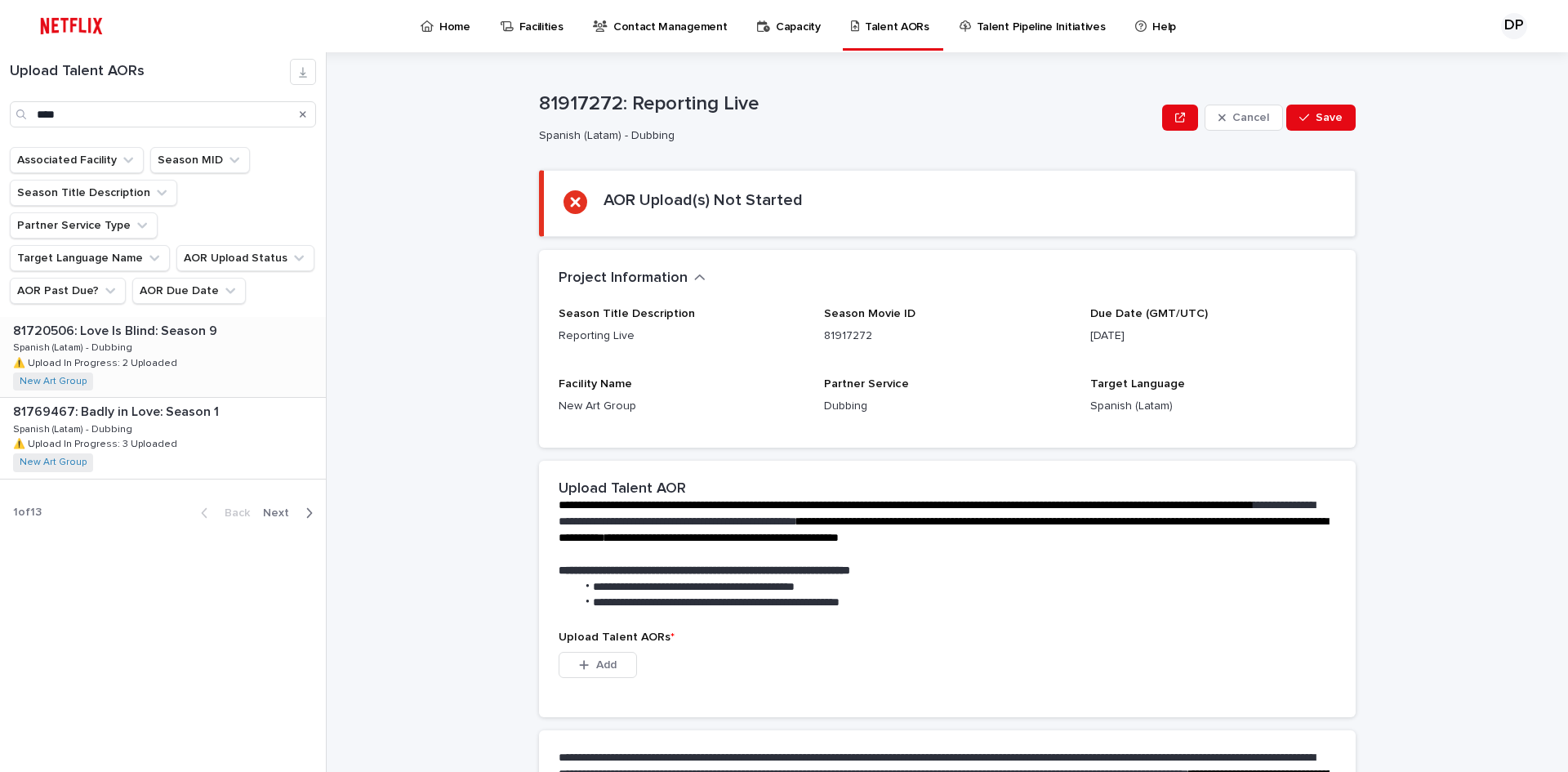
click at [217, 324] on p at bounding box center [166, 331] width 307 height 15
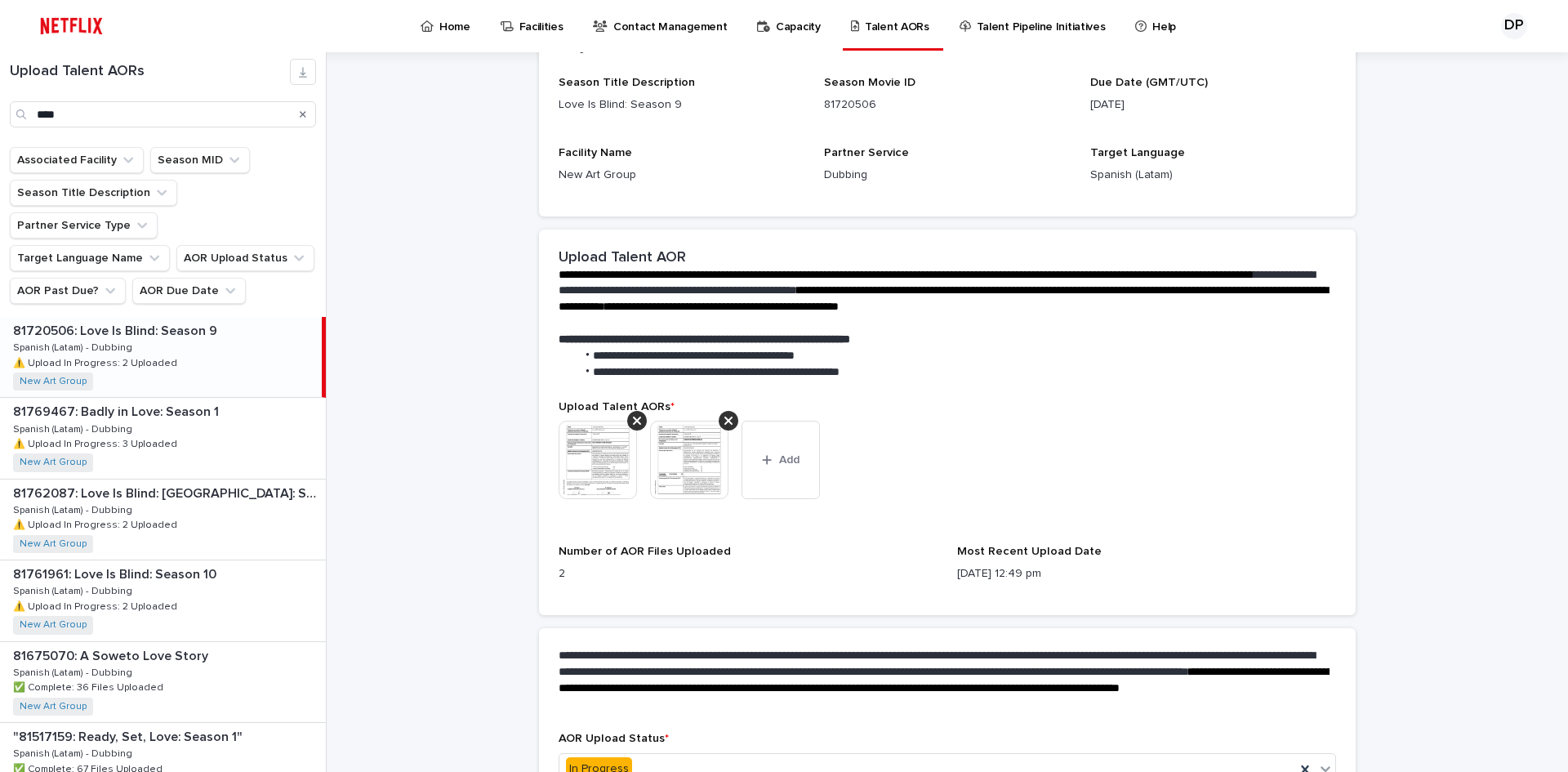
scroll to position [351, 0]
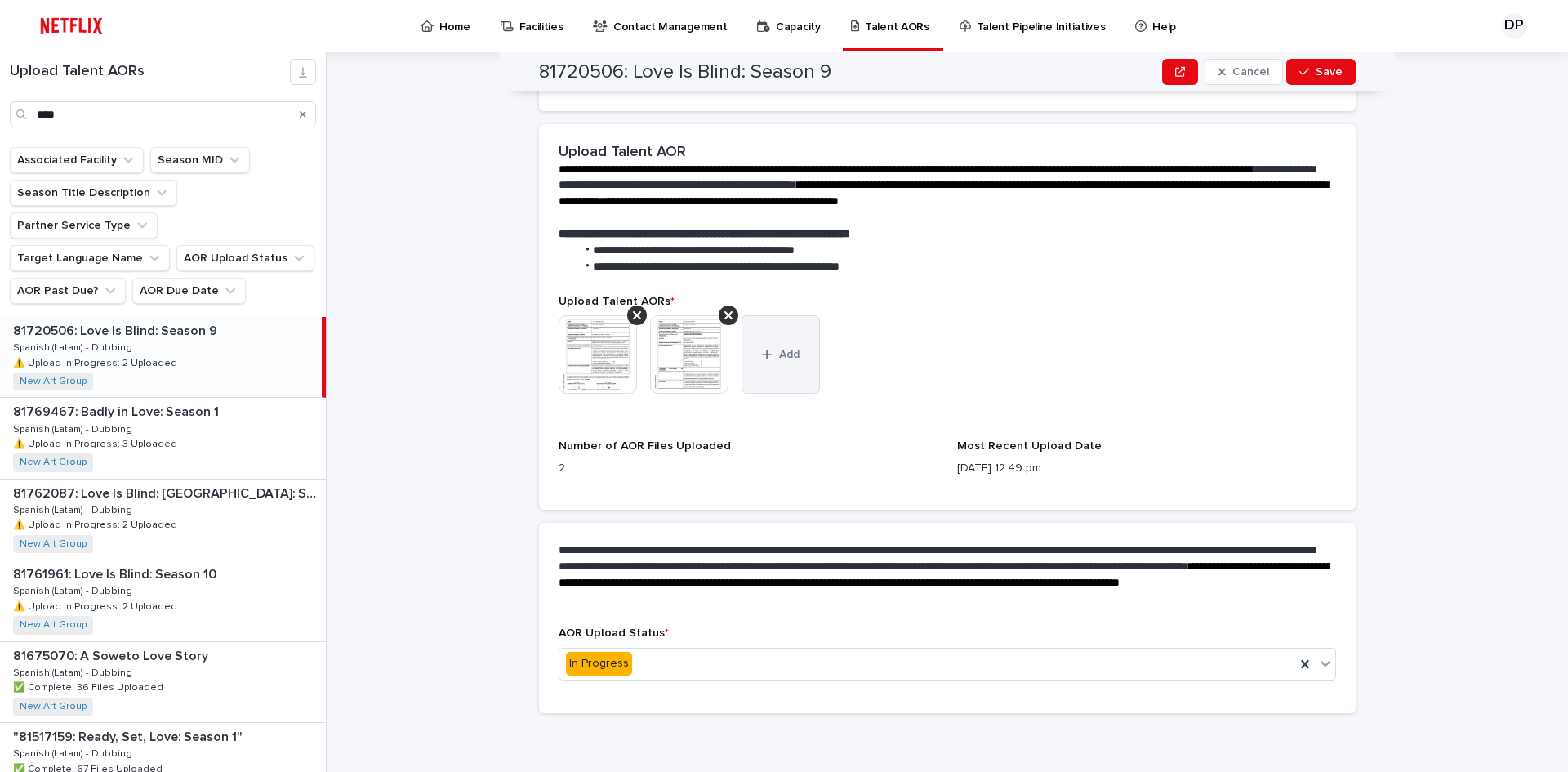
drag, startPoint x: 785, startPoint y: 392, endPoint x: 786, endPoint y: 378, distance: 14.0
click at [785, 392] on button "Add" at bounding box center [780, 354] width 78 height 78
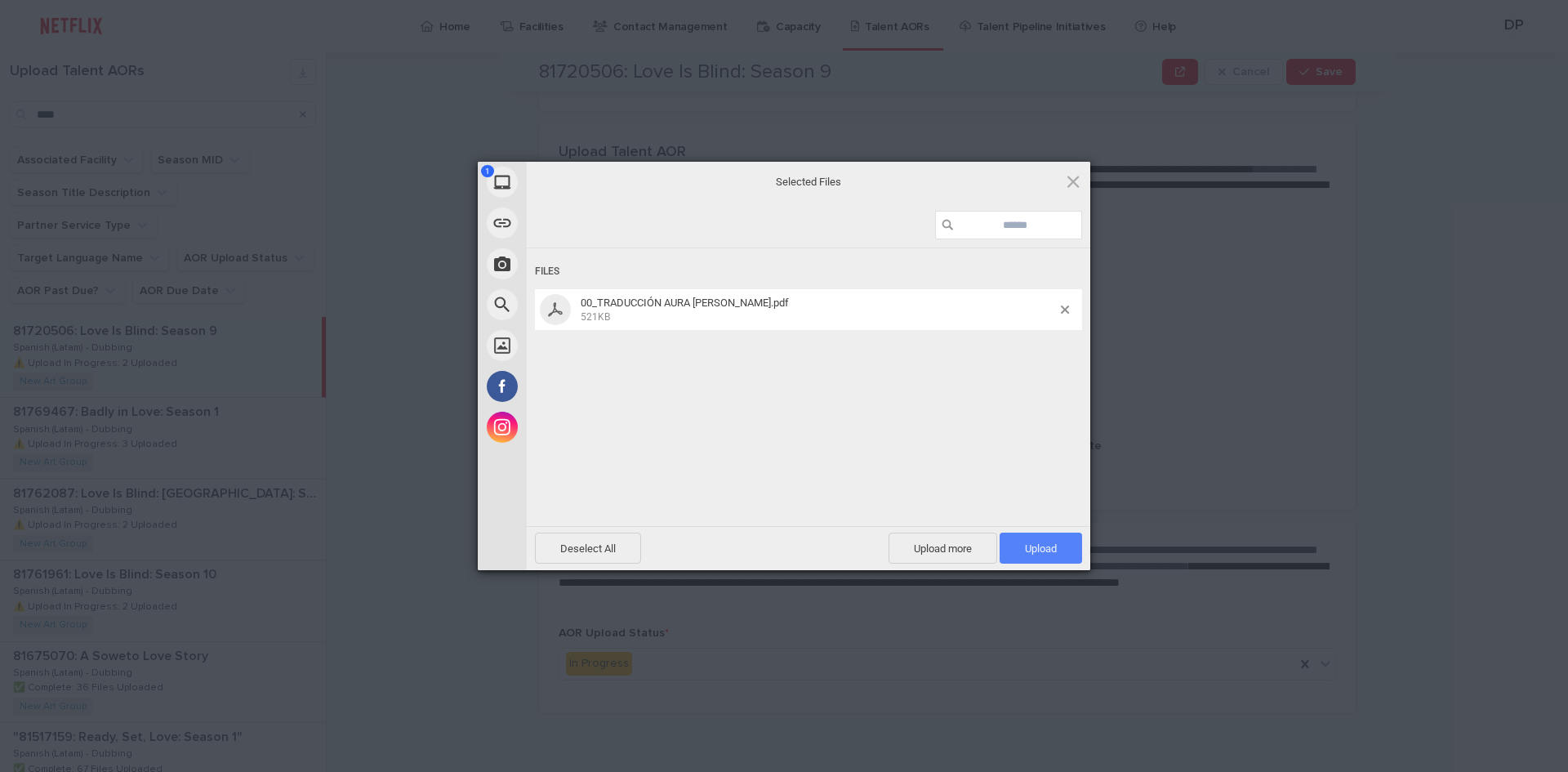
click at [1037, 549] on span "Upload 1" at bounding box center [1041, 548] width 32 height 12
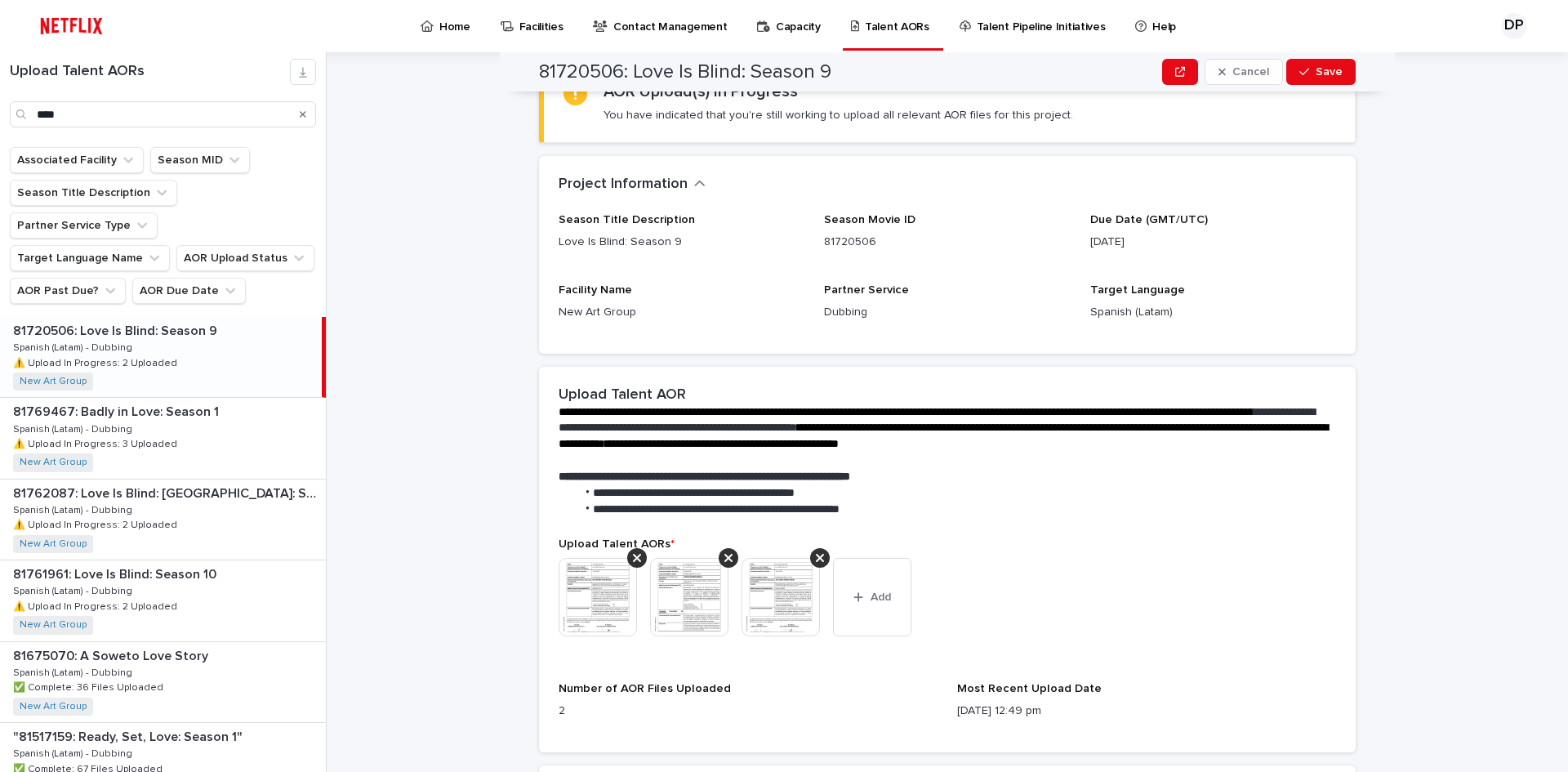
scroll to position [0, 0]
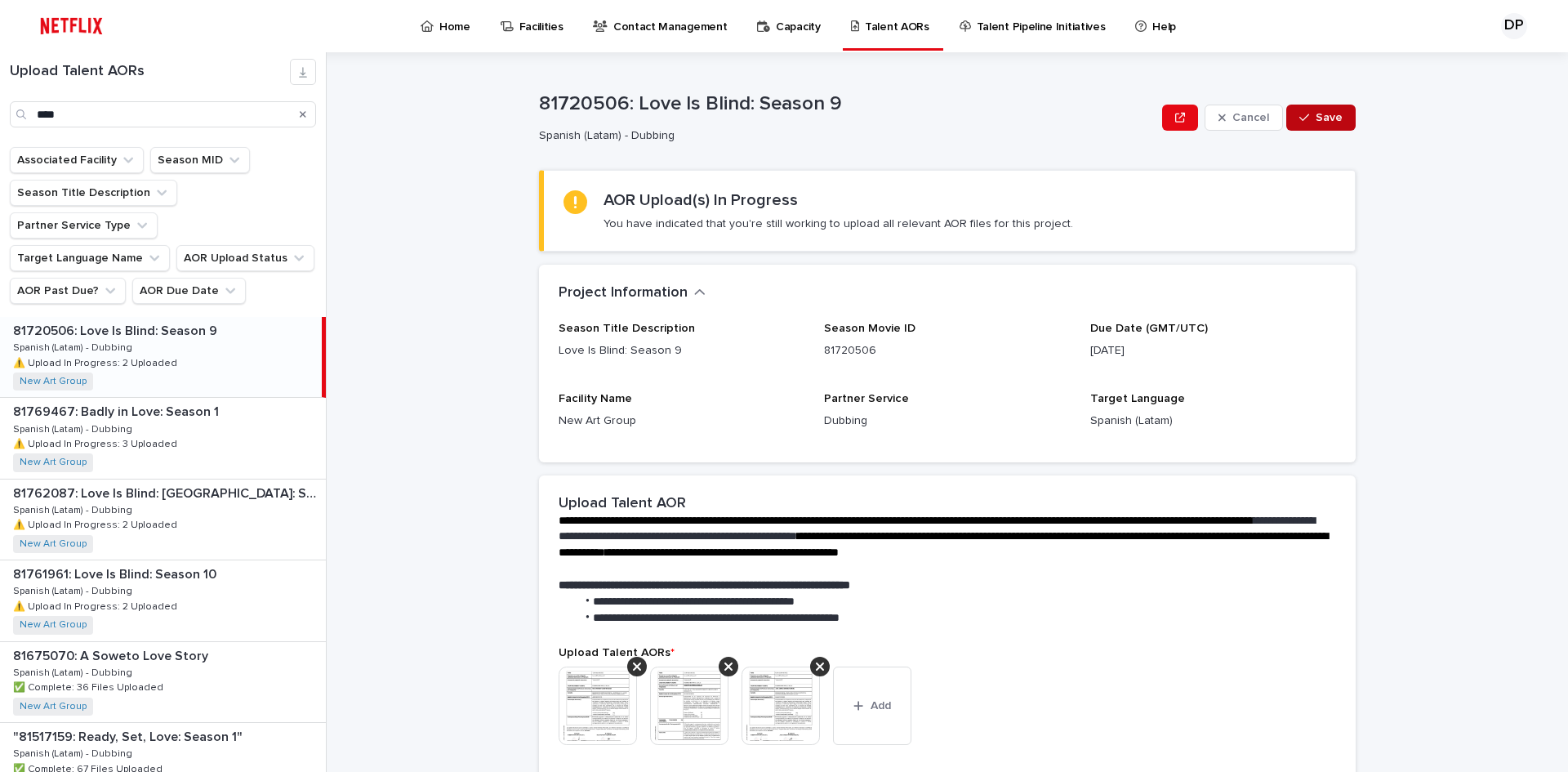
click at [1322, 108] on button "Save" at bounding box center [1321, 118] width 70 height 26
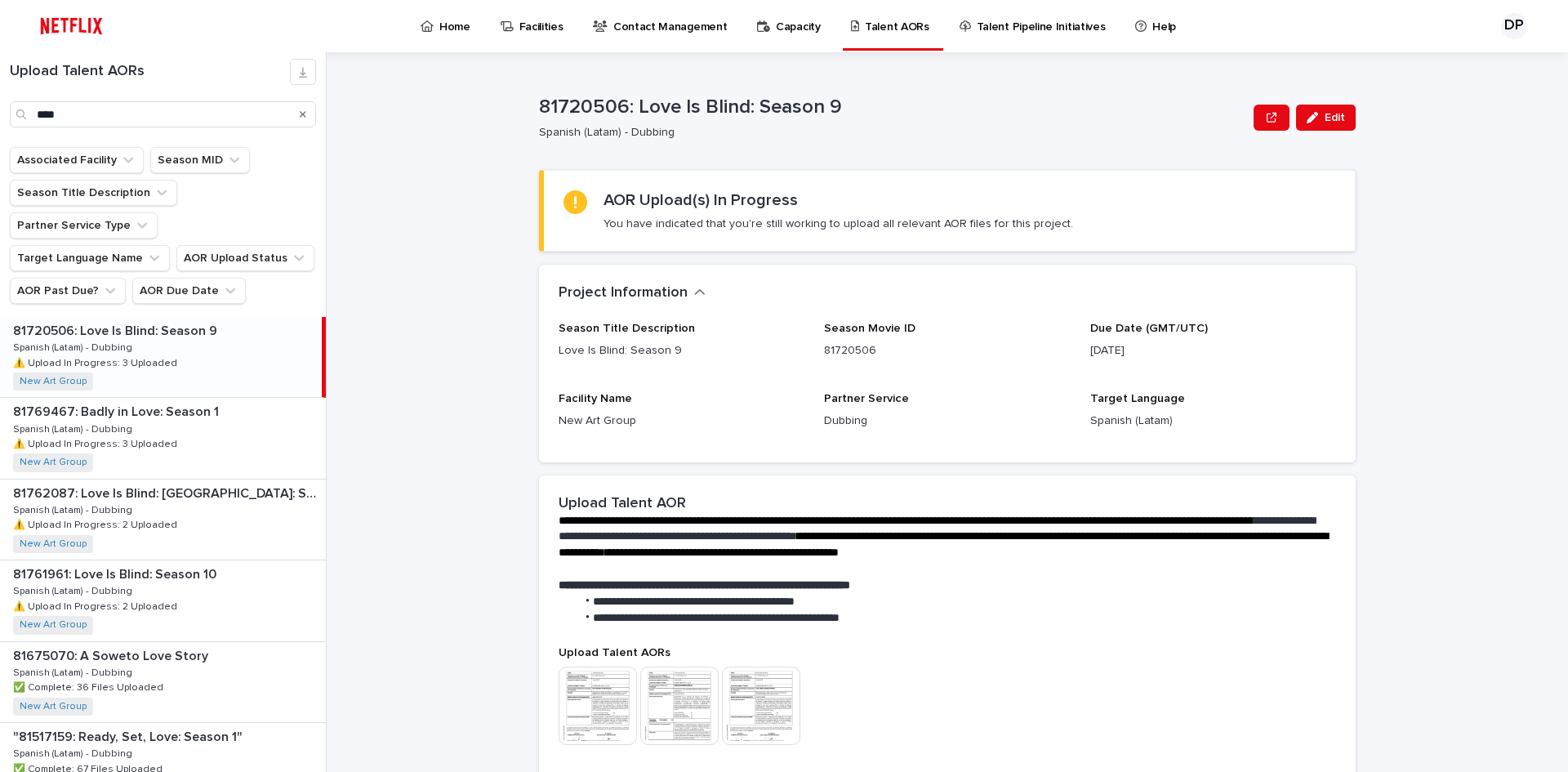
click at [575, 103] on p "81720506: Love Is Blind: Season 9" at bounding box center [892, 107] width 708 height 24
copy p "81720506"
click at [578, 111] on p "81720506: Love Is Blind: Season 9" at bounding box center [892, 107] width 708 height 24
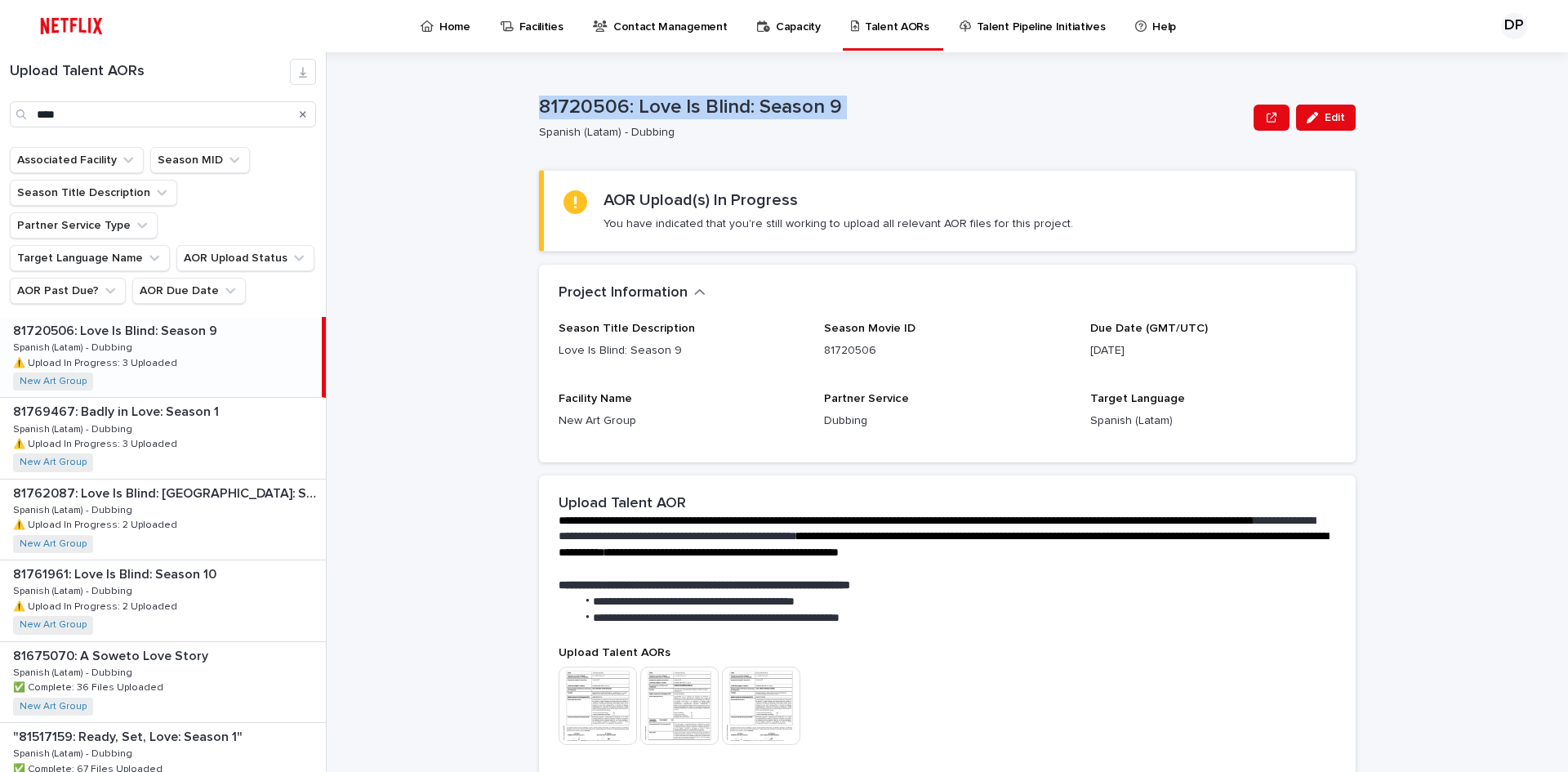
click at [578, 111] on p "81720506: Love Is Blind: Season 9" at bounding box center [892, 107] width 708 height 24
drag, startPoint x: 173, startPoint y: 117, endPoint x: 0, endPoint y: 118, distance: 173.0
click at [0, 118] on div "Upload Talent AORs ****" at bounding box center [162, 92] width 325 height 69
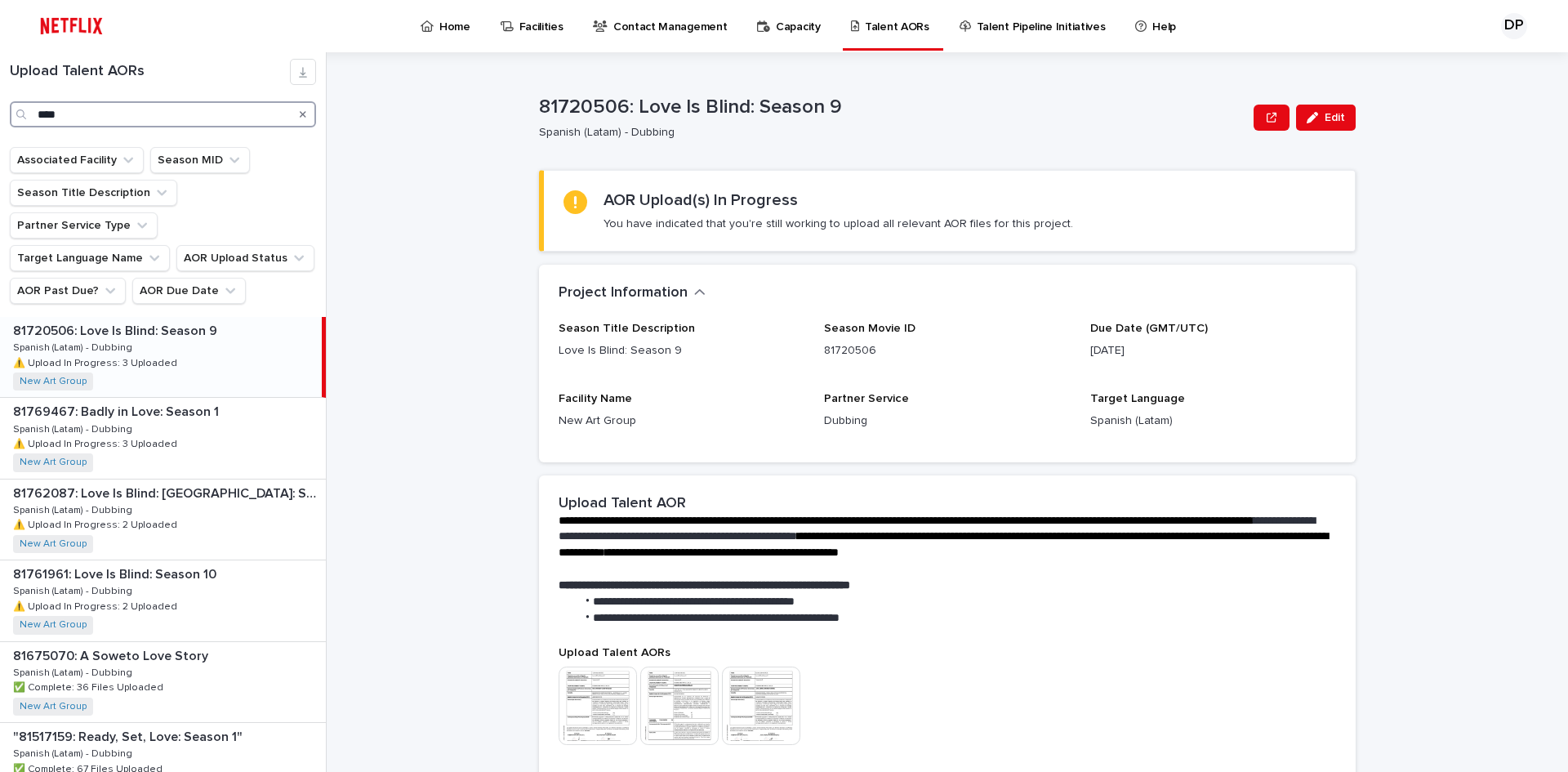
paste input "****"
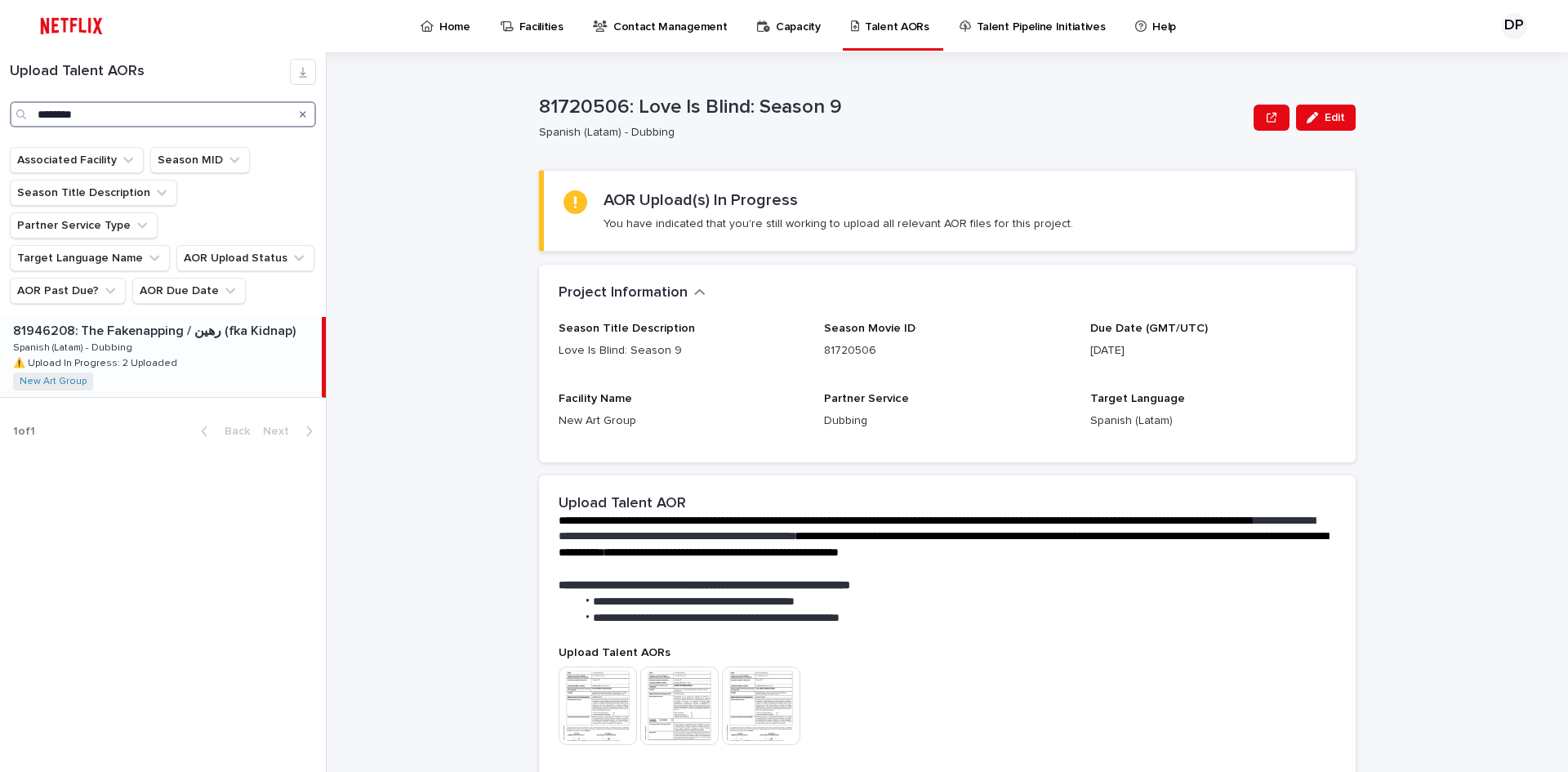
type input "********"
click at [168, 355] on p "⚠️ Upload In Progress: 2 Uploaded" at bounding box center [96, 362] width 167 height 15
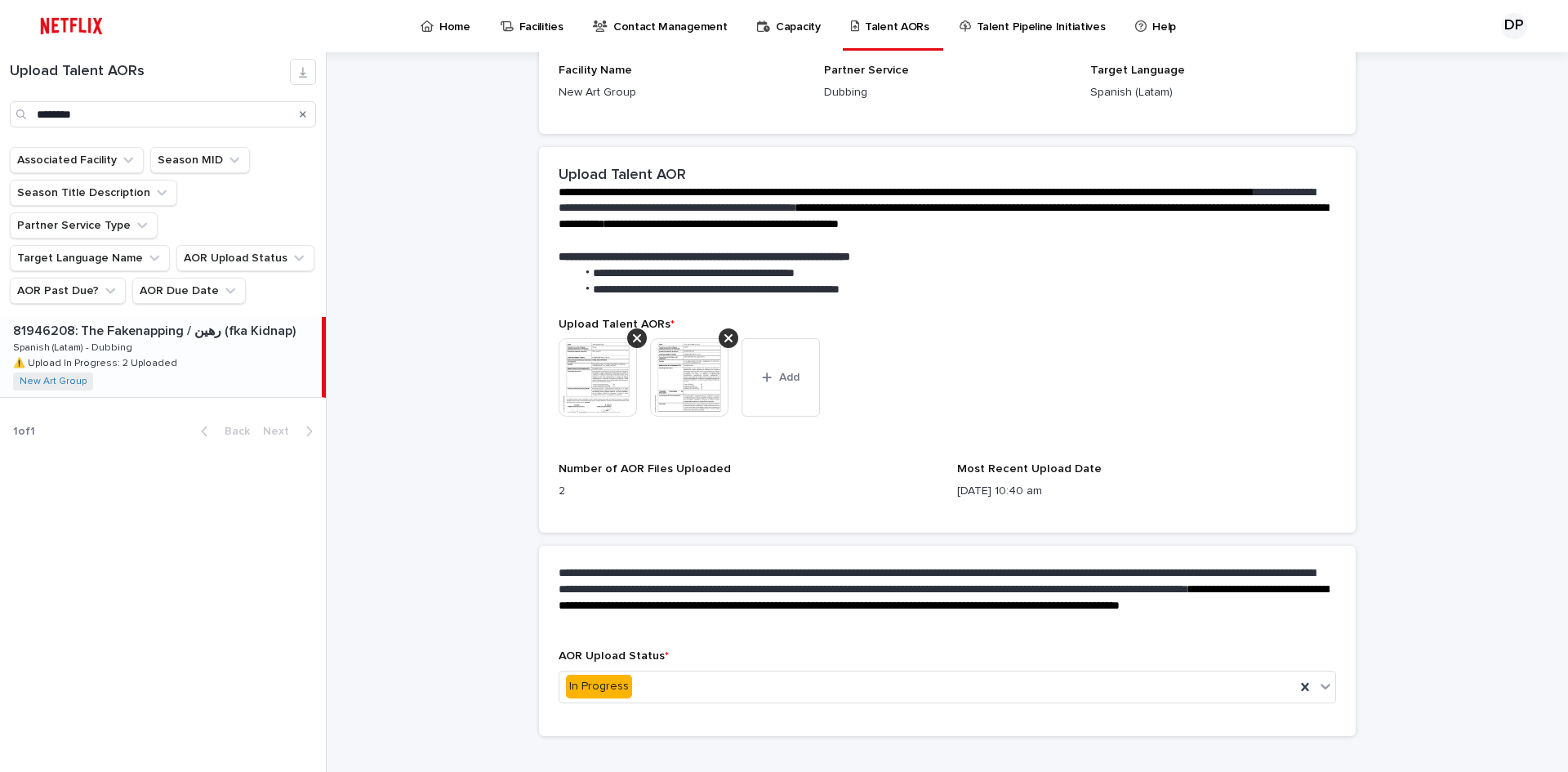
scroll to position [351, 0]
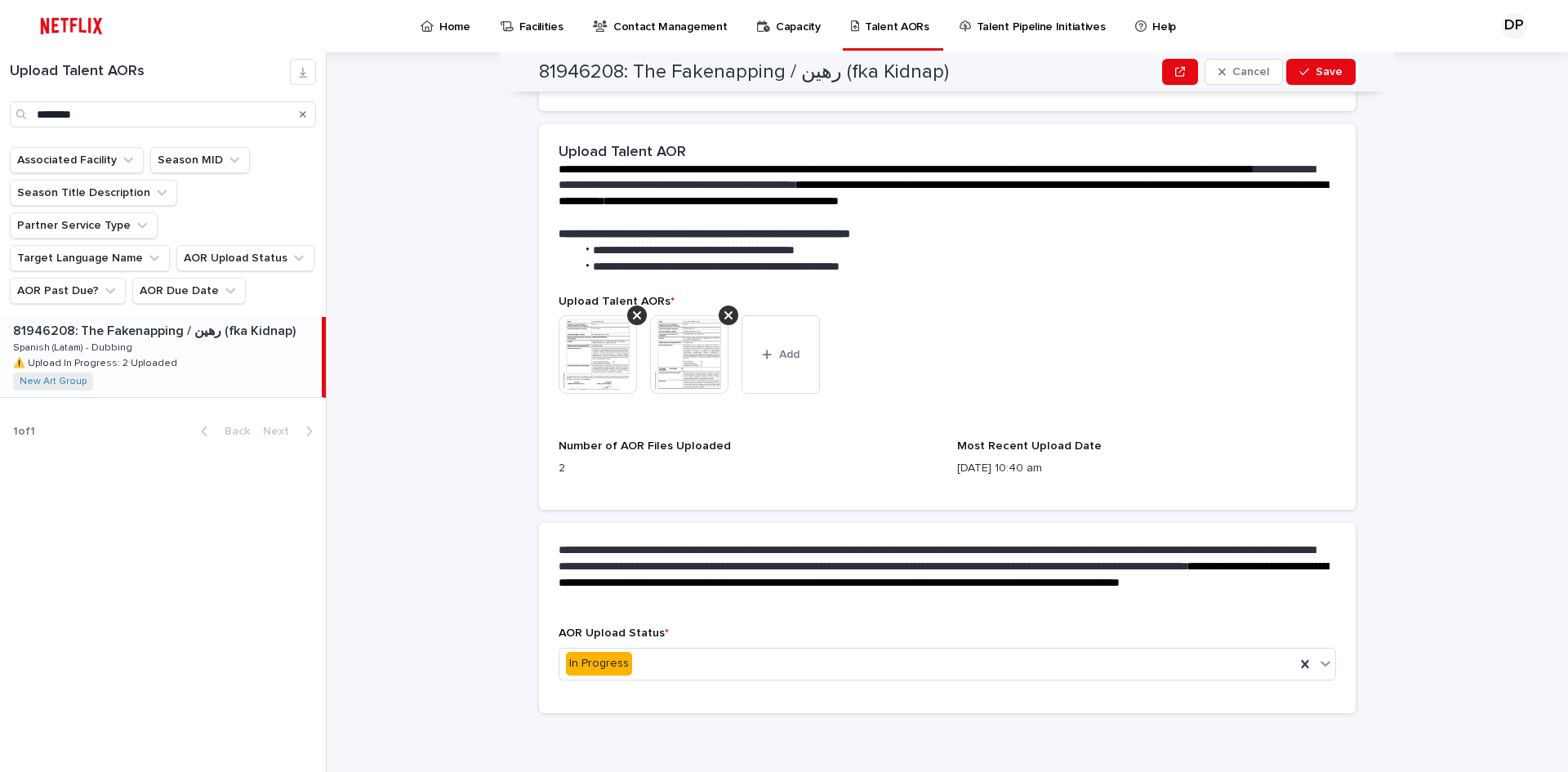
click at [579, 361] on img at bounding box center [597, 354] width 78 height 78
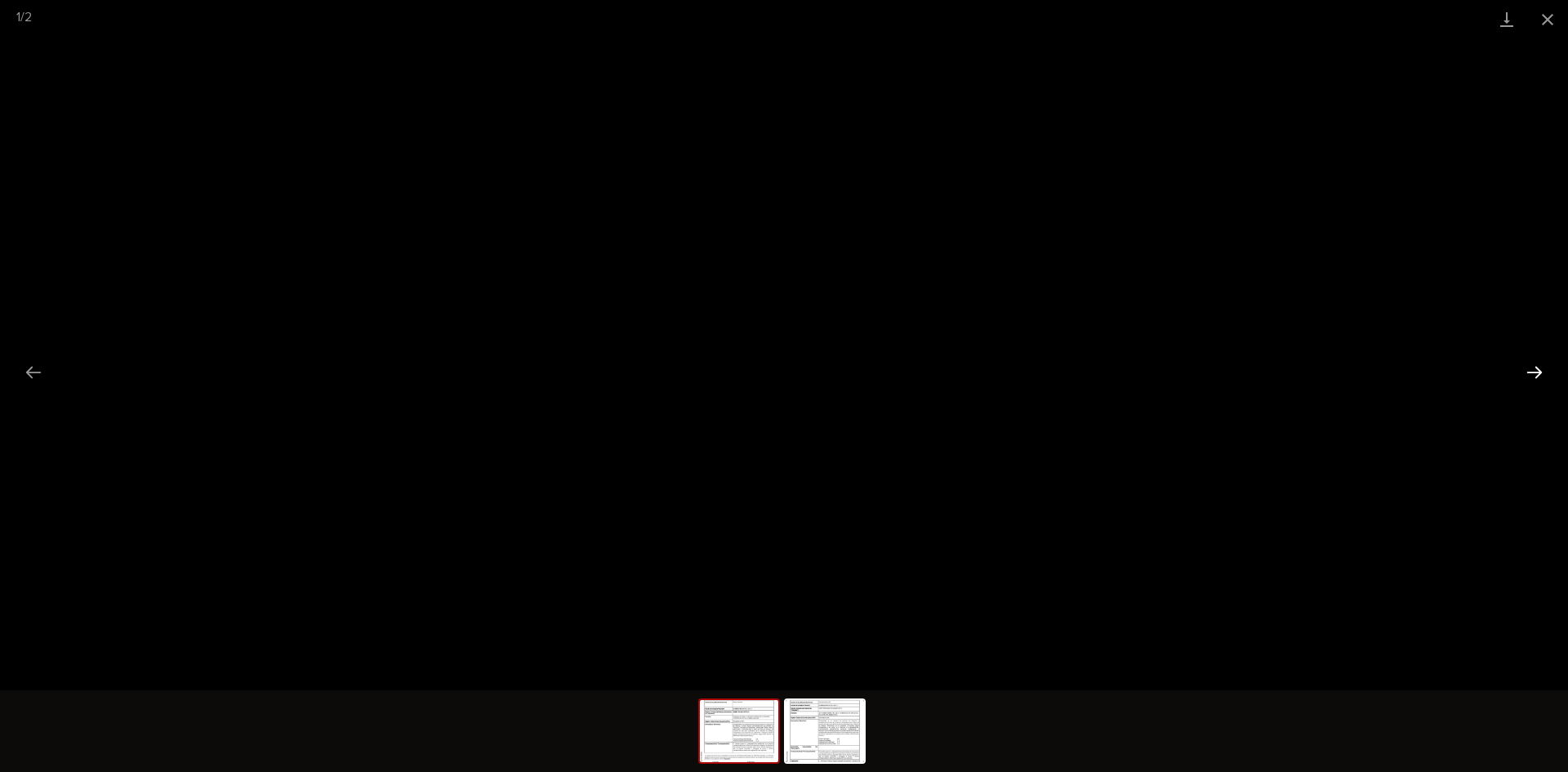
click at [1519, 378] on button "Next slide" at bounding box center [1534, 372] width 34 height 32
click at [1550, 12] on button "Close gallery" at bounding box center [1547, 19] width 41 height 39
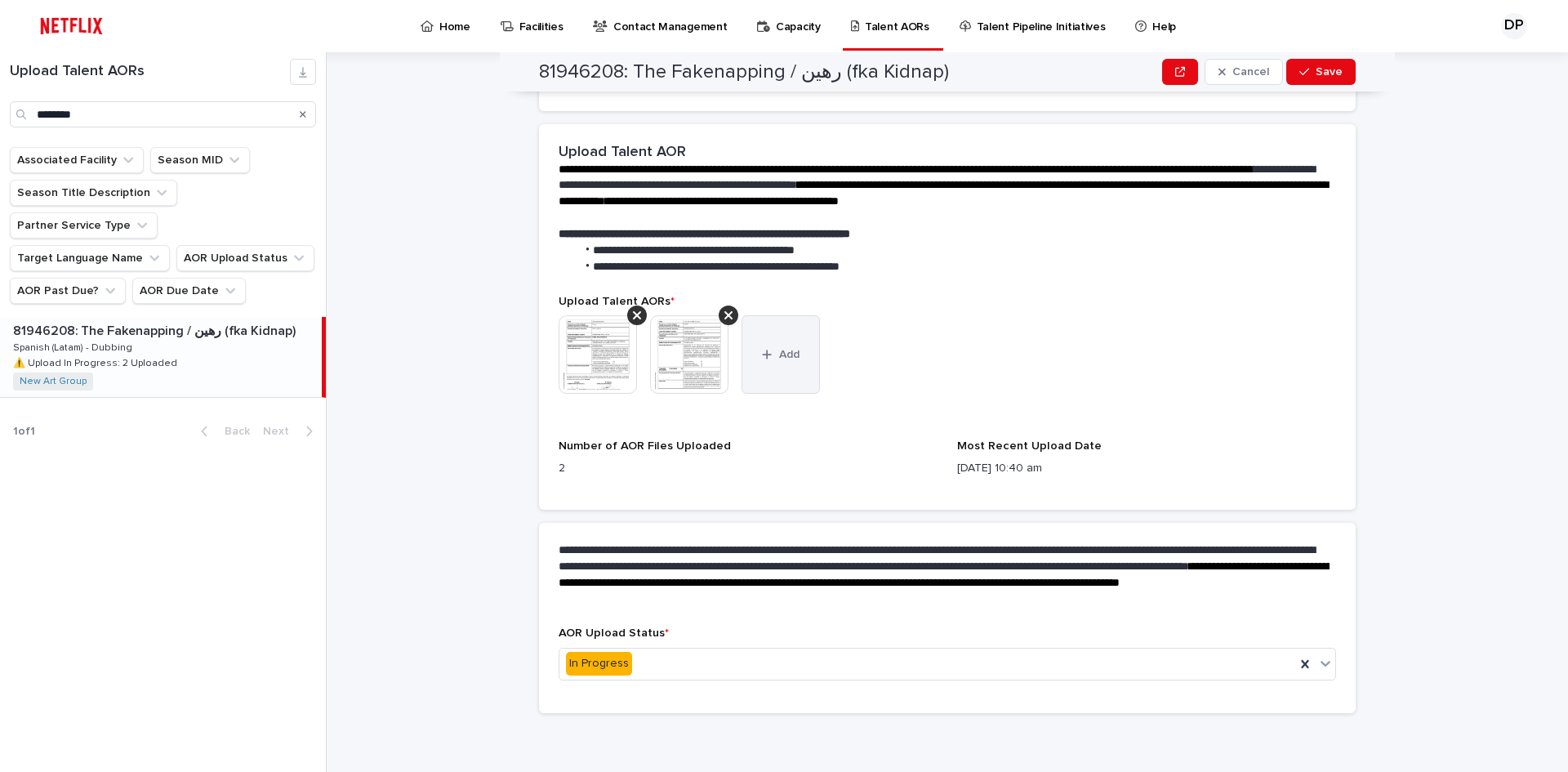
click at [771, 387] on button "Add" at bounding box center [780, 354] width 78 height 78
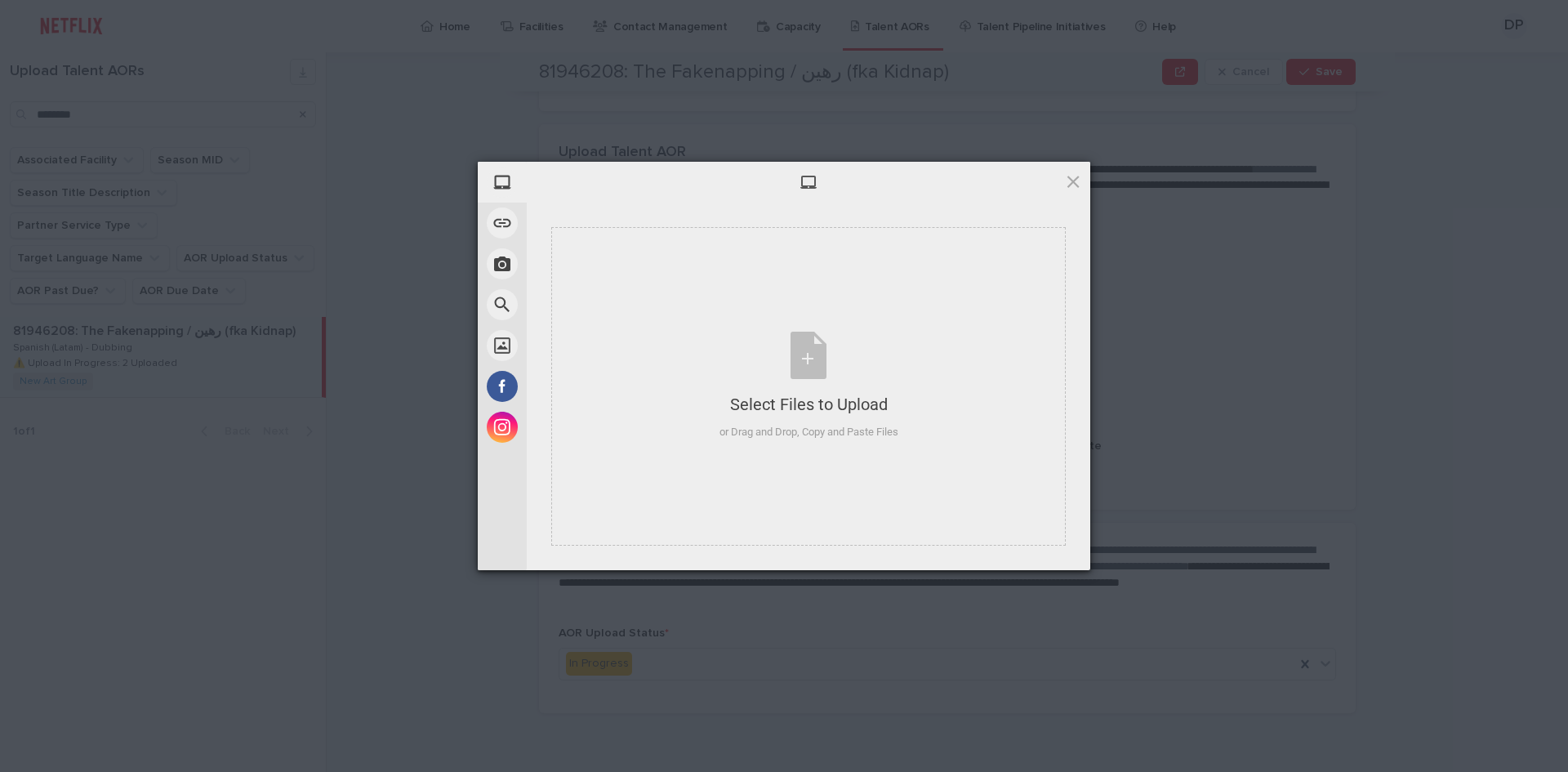
drag, startPoint x: 1066, startPoint y: 179, endPoint x: 1047, endPoint y: 187, distance: 20.6
click at [1066, 179] on span at bounding box center [1073, 181] width 18 height 18
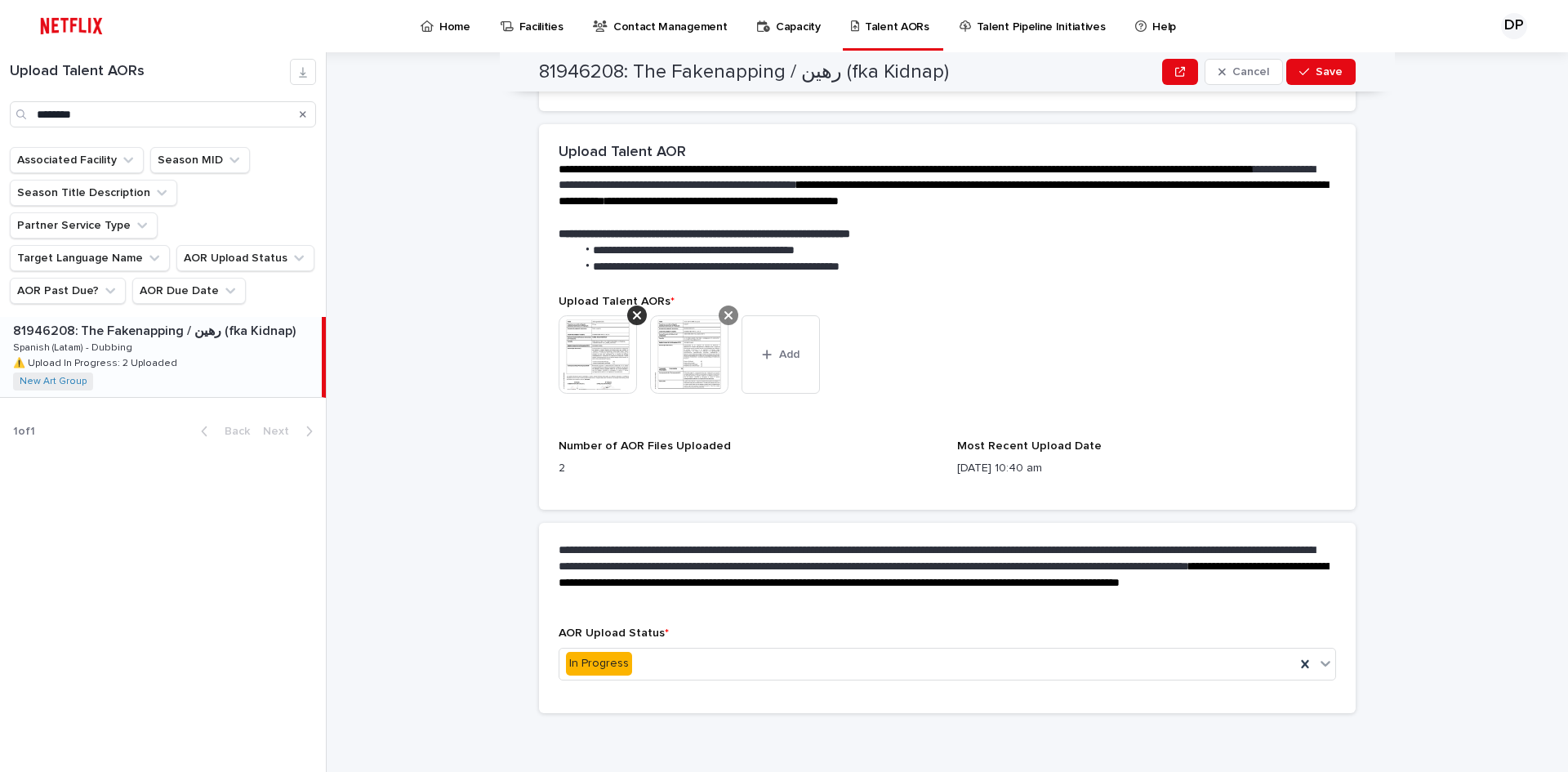
click at [633, 314] on icon at bounding box center [637, 315] width 8 height 13
click at [627, 314] on div at bounding box center [637, 315] width 20 height 20
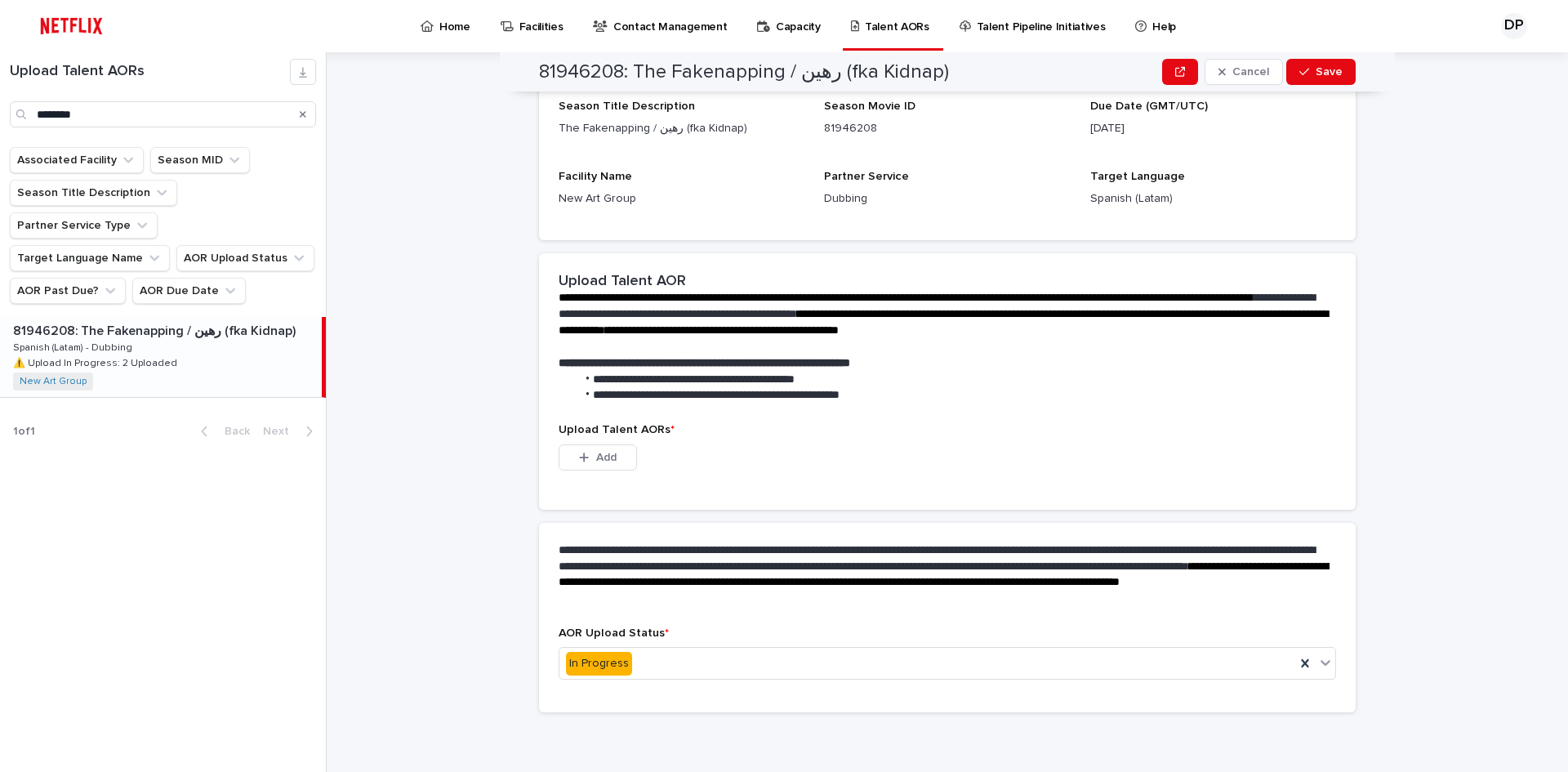
scroll to position [127, 0]
click at [598, 365] on strong "**********" at bounding box center [704, 362] width 292 height 11
click at [616, 456] on button "Add" at bounding box center [597, 458] width 78 height 26
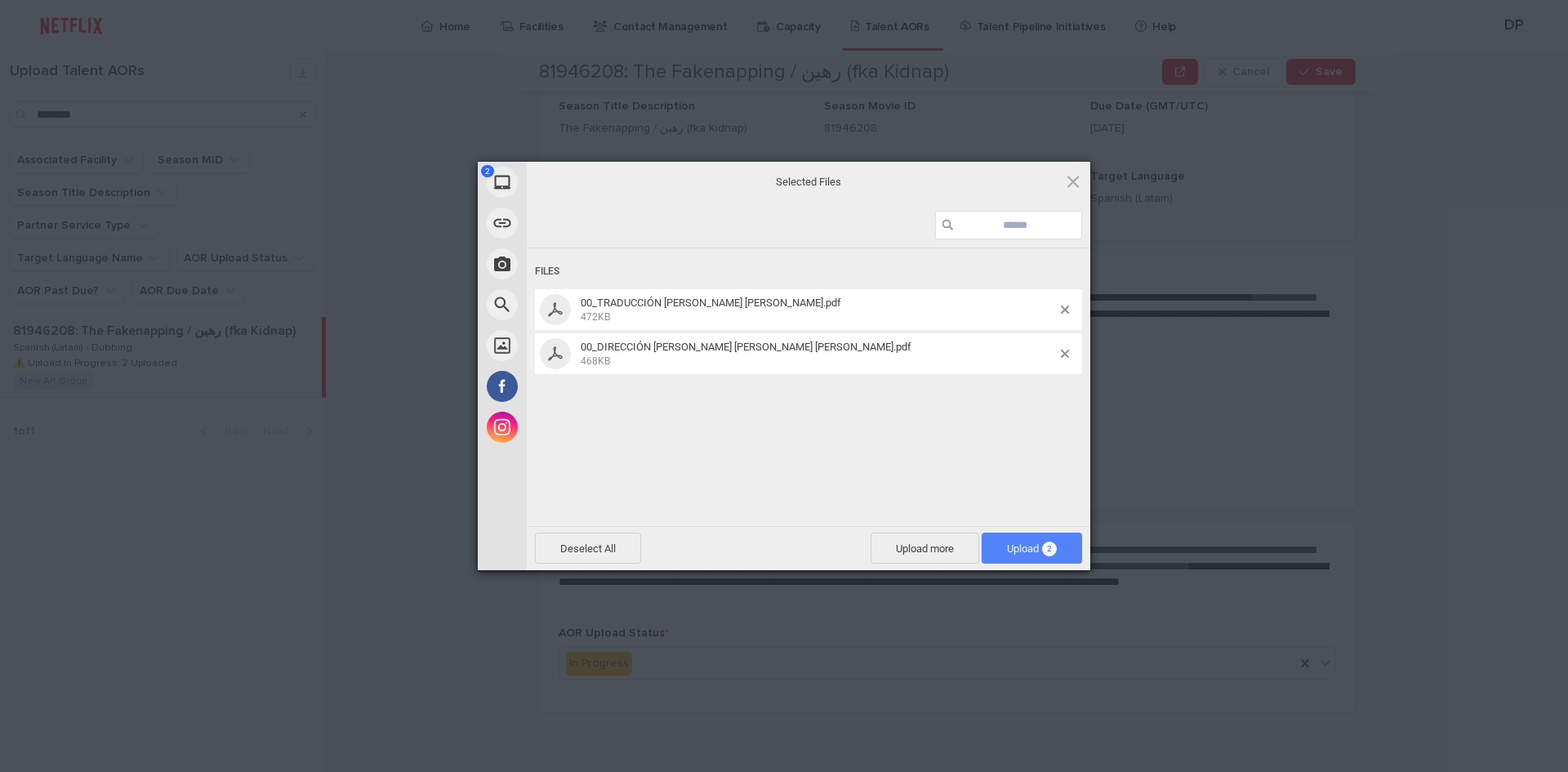
click at [1037, 535] on span "Upload 2" at bounding box center [1031, 547] width 100 height 31
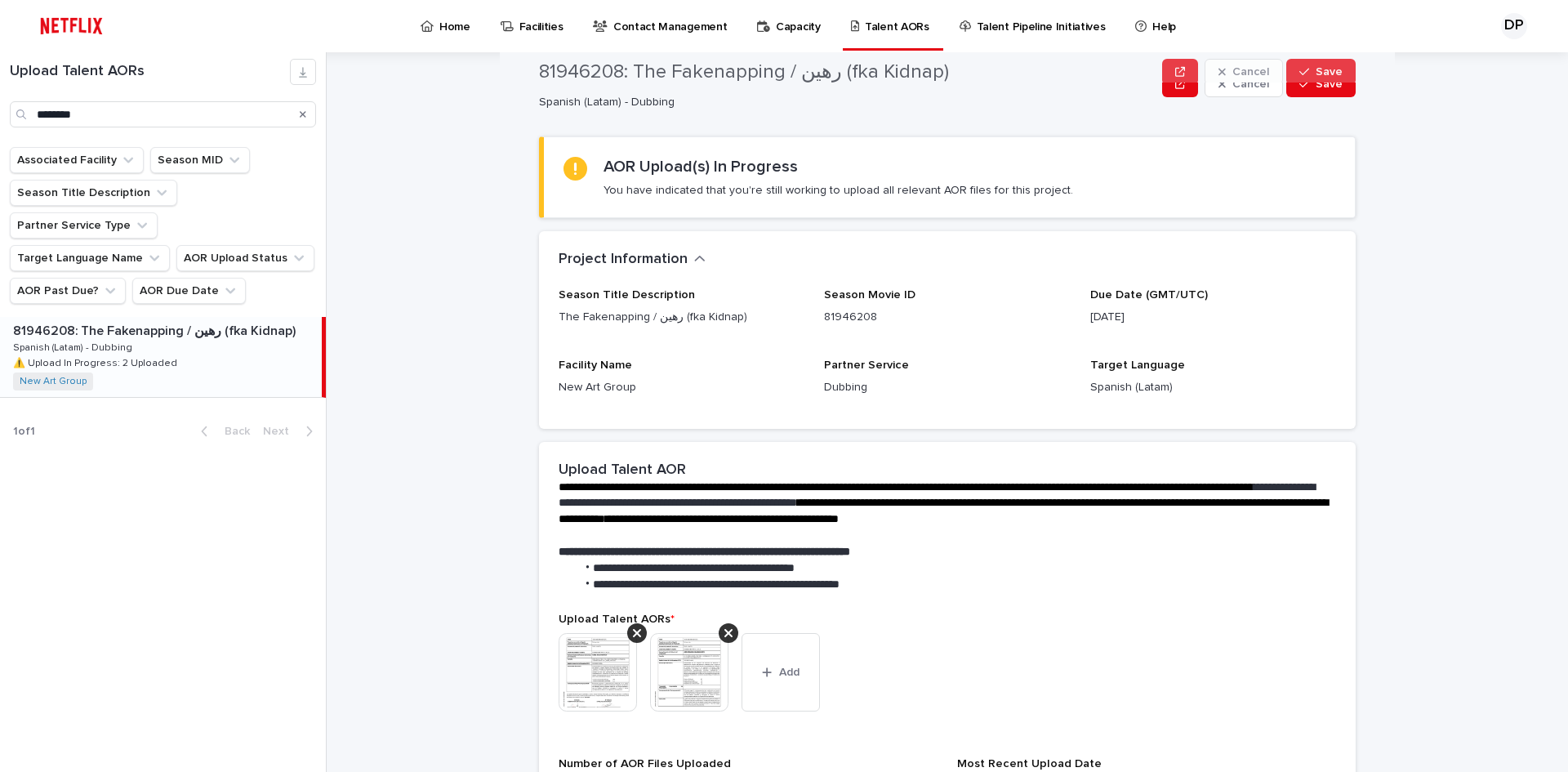
scroll to position [0, 0]
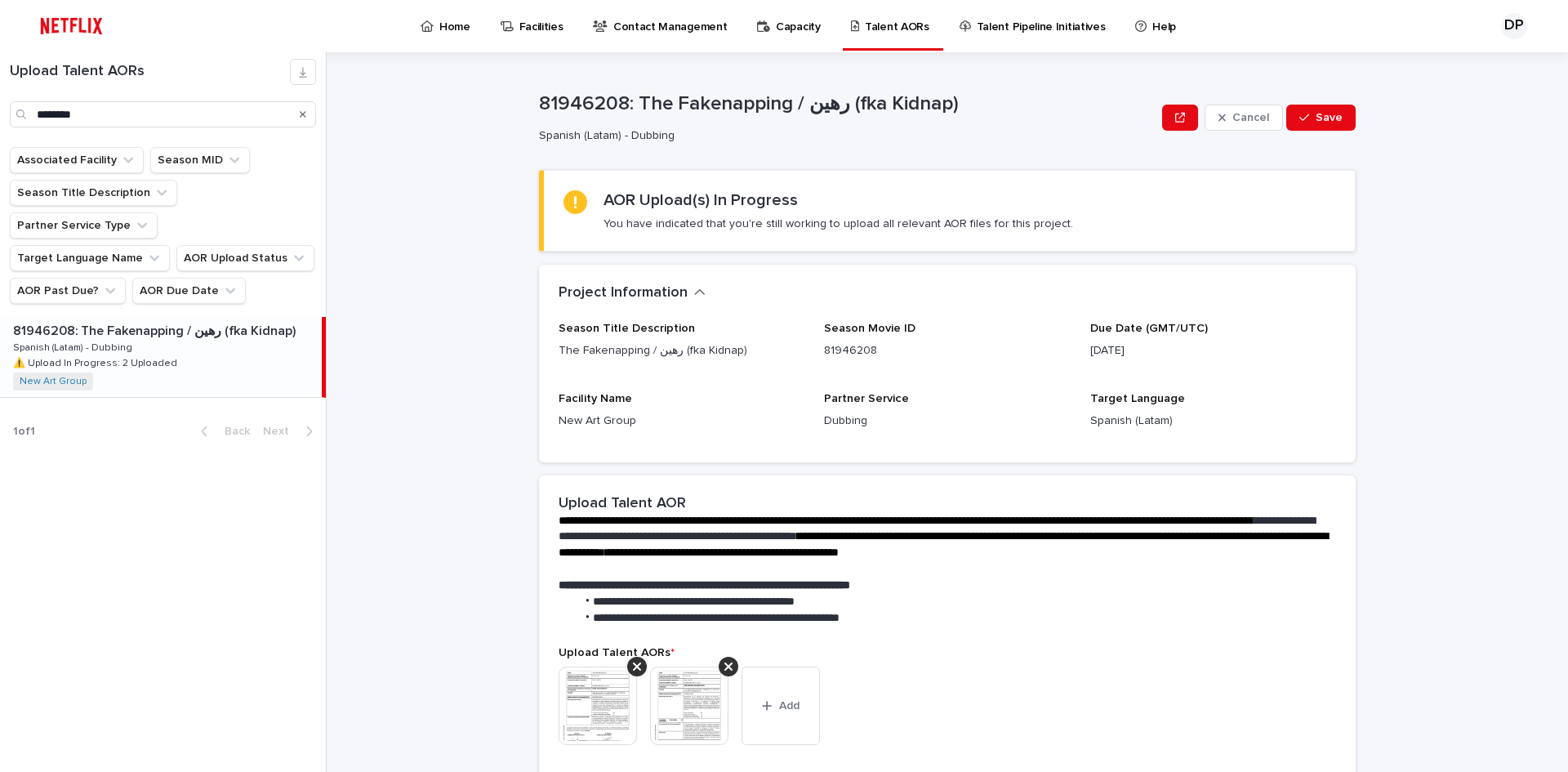
click at [1363, 122] on div "**********" at bounding box center [957, 411] width 1222 height 720
click at [1349, 119] on button "Save" at bounding box center [1321, 118] width 70 height 26
click at [575, 98] on p "81946208: The Fakenapping / رهين (fka Kidnap)" at bounding box center [892, 107] width 708 height 24
copy p "81946208"
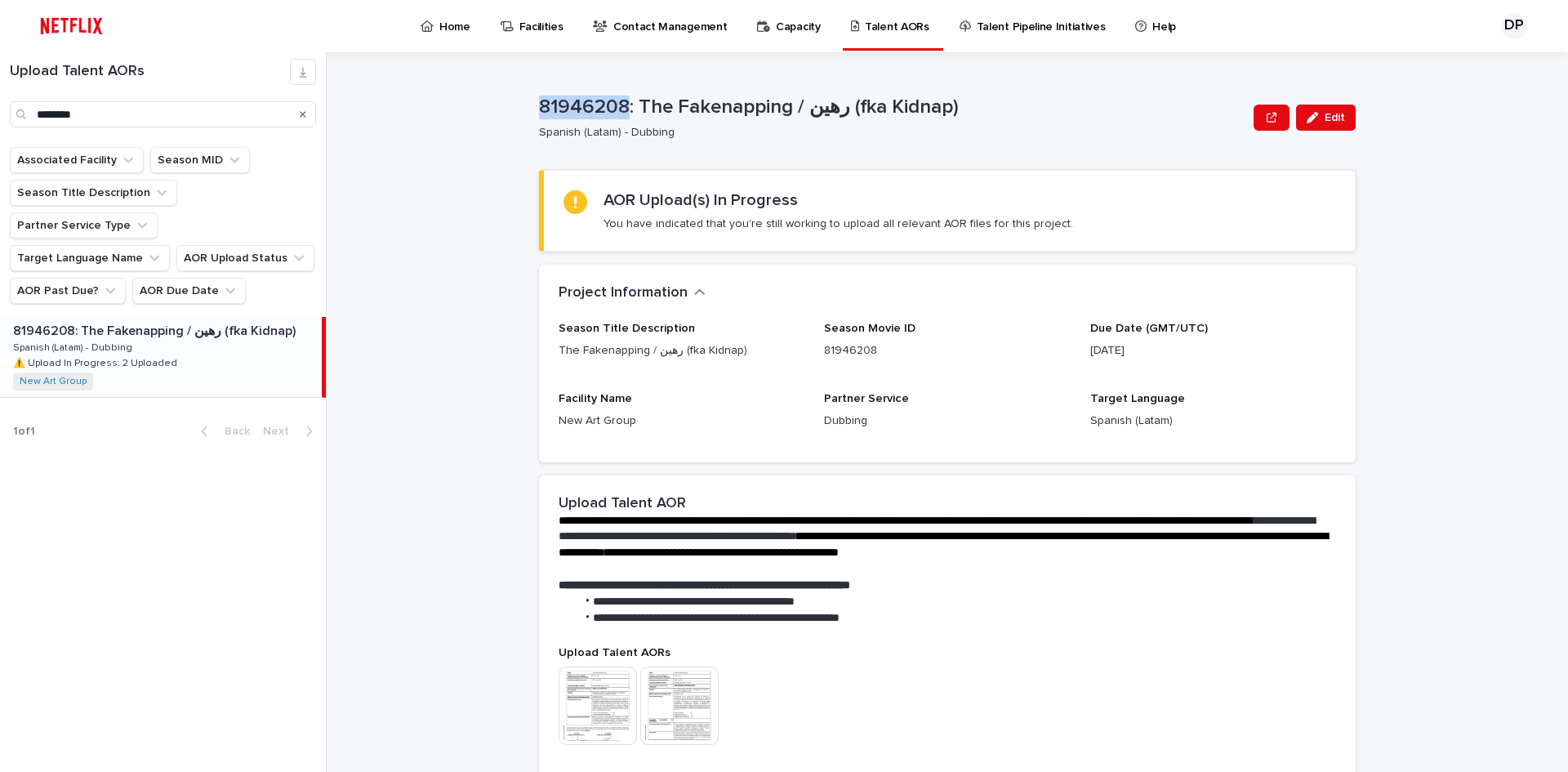
click at [303, 115] on icon "Search" at bounding box center [303, 114] width 7 height 7
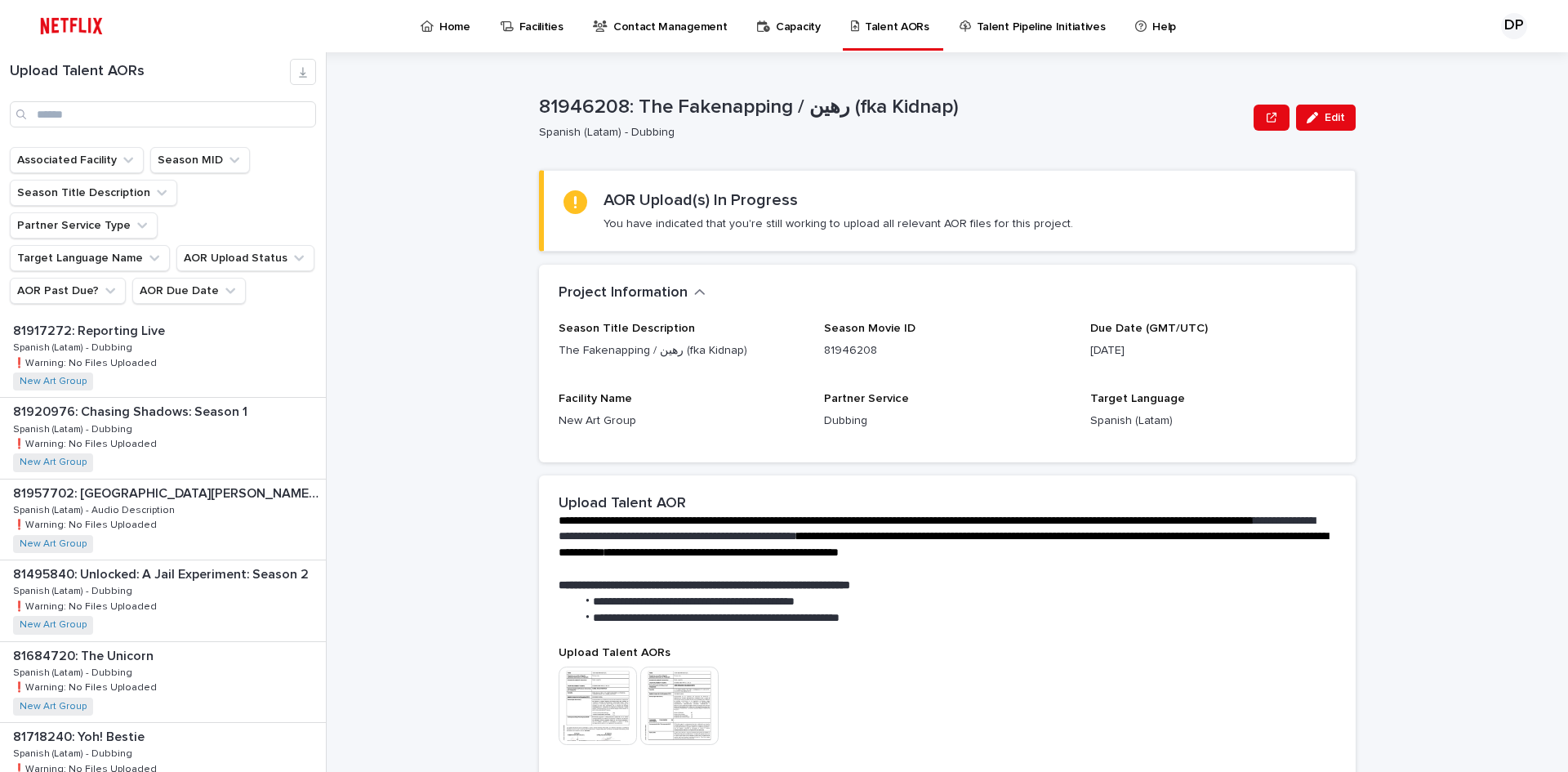
click at [519, 325] on div "**********" at bounding box center [957, 411] width 1222 height 720
click at [429, 9] on div "Home" at bounding box center [448, 17] width 58 height 34
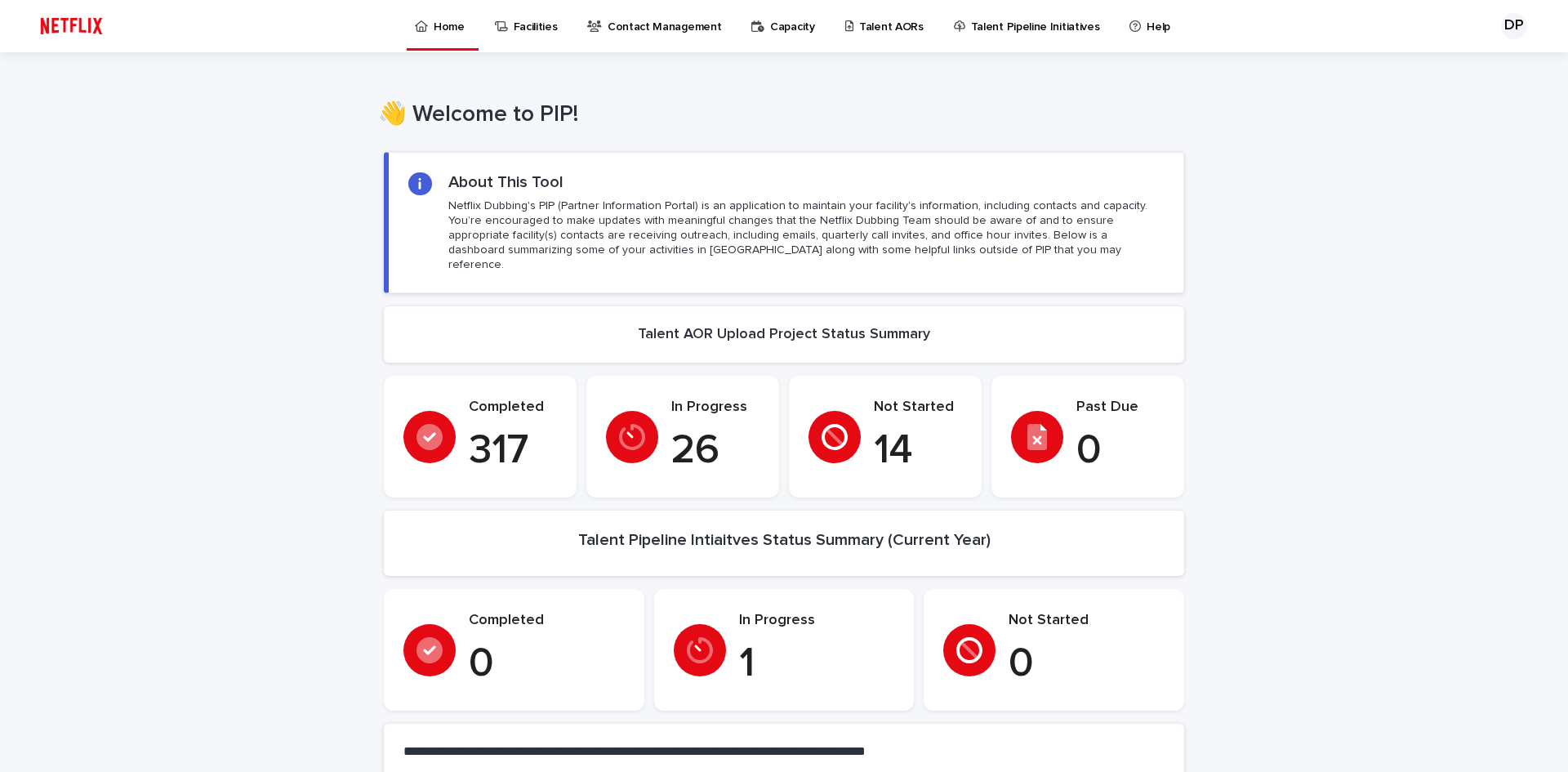
click at [863, 33] on p "Talent AORs" at bounding box center [892, 17] width 64 height 34
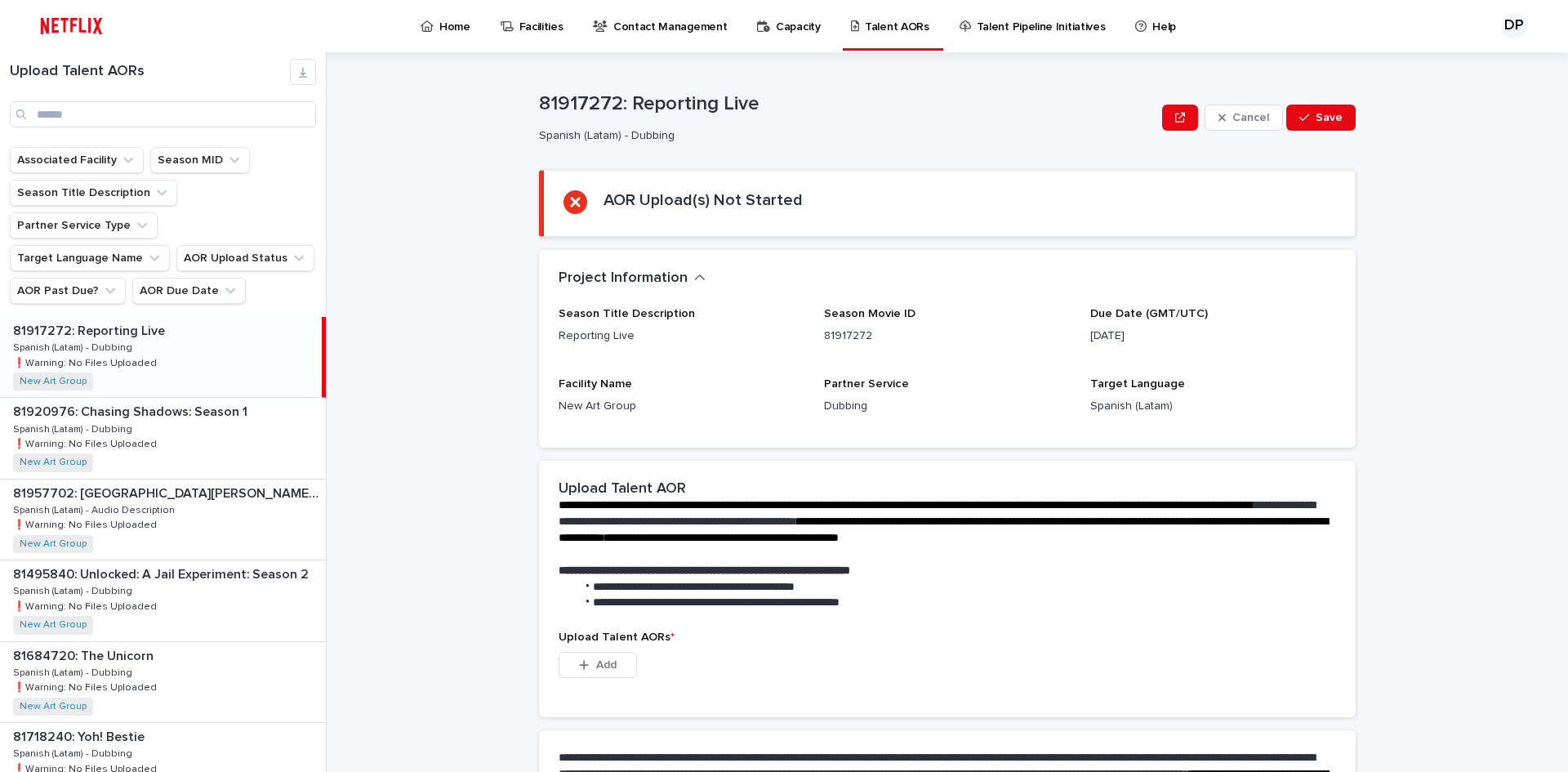
click at [1375, 537] on div "**********" at bounding box center [957, 411] width 1222 height 720
